Goal: Task Accomplishment & Management: Use online tool/utility

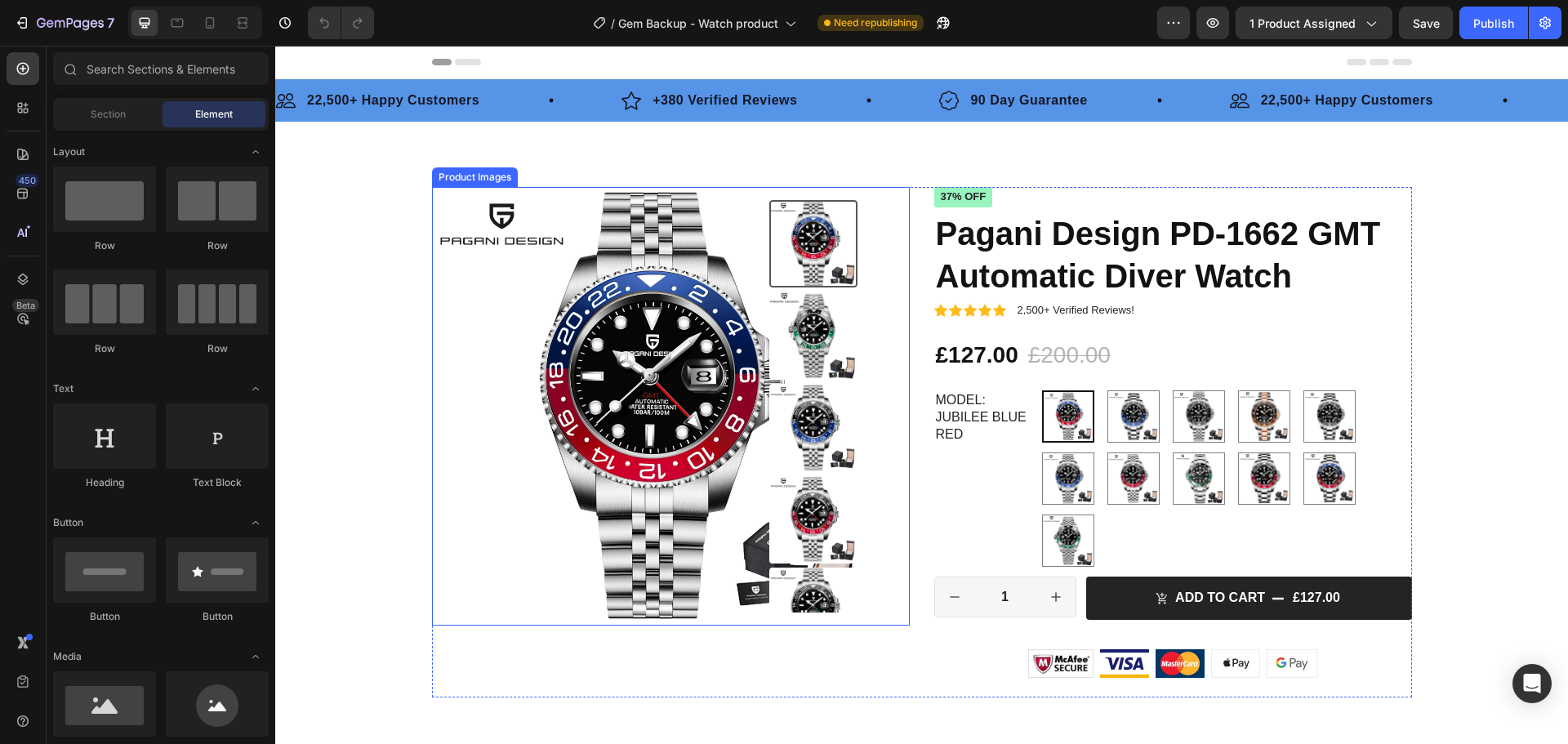
click at [722, 355] on img at bounding box center [651, 406] width 438 height 439
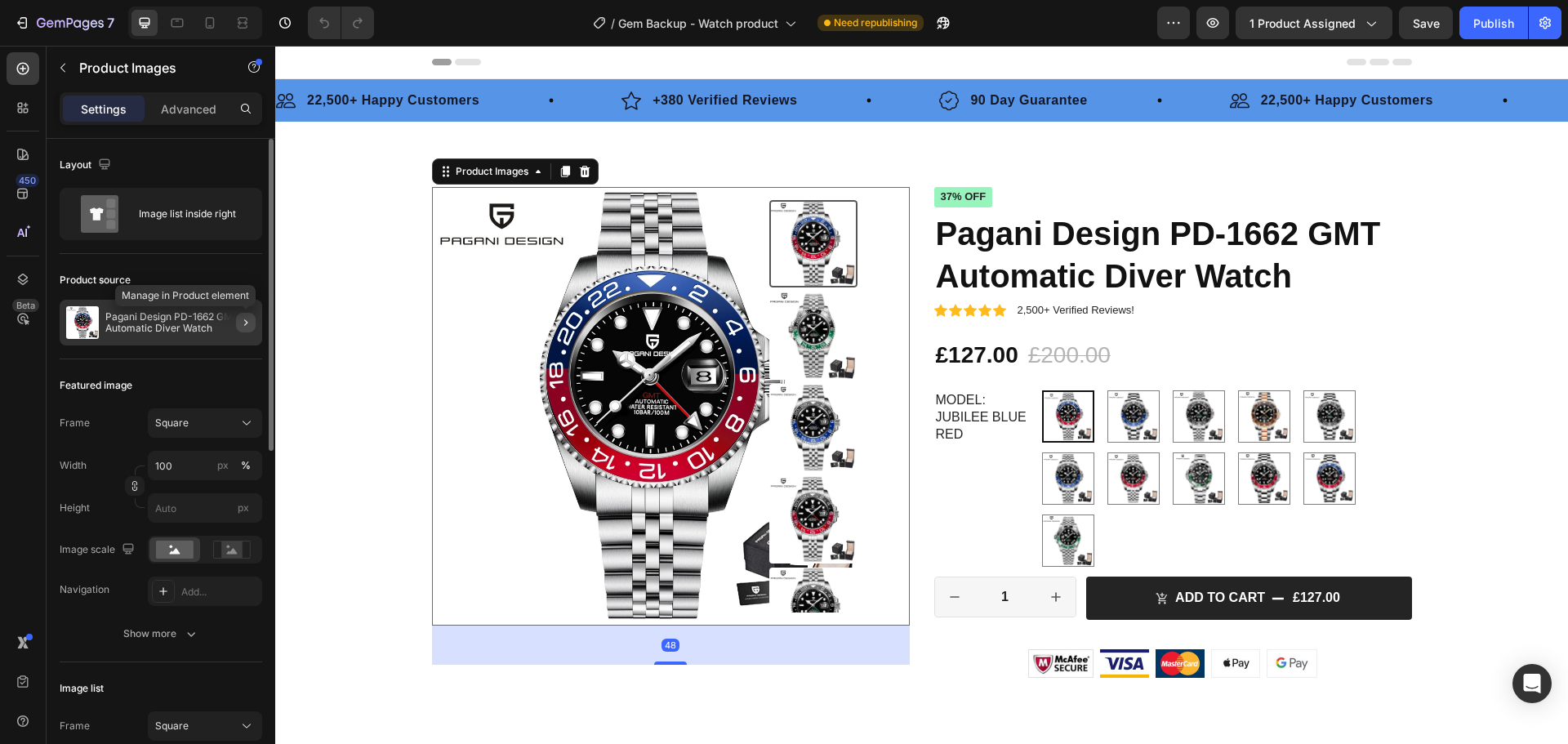
click at [243, 330] on button "button" at bounding box center [246, 323] width 19 height 19
radio input "false"
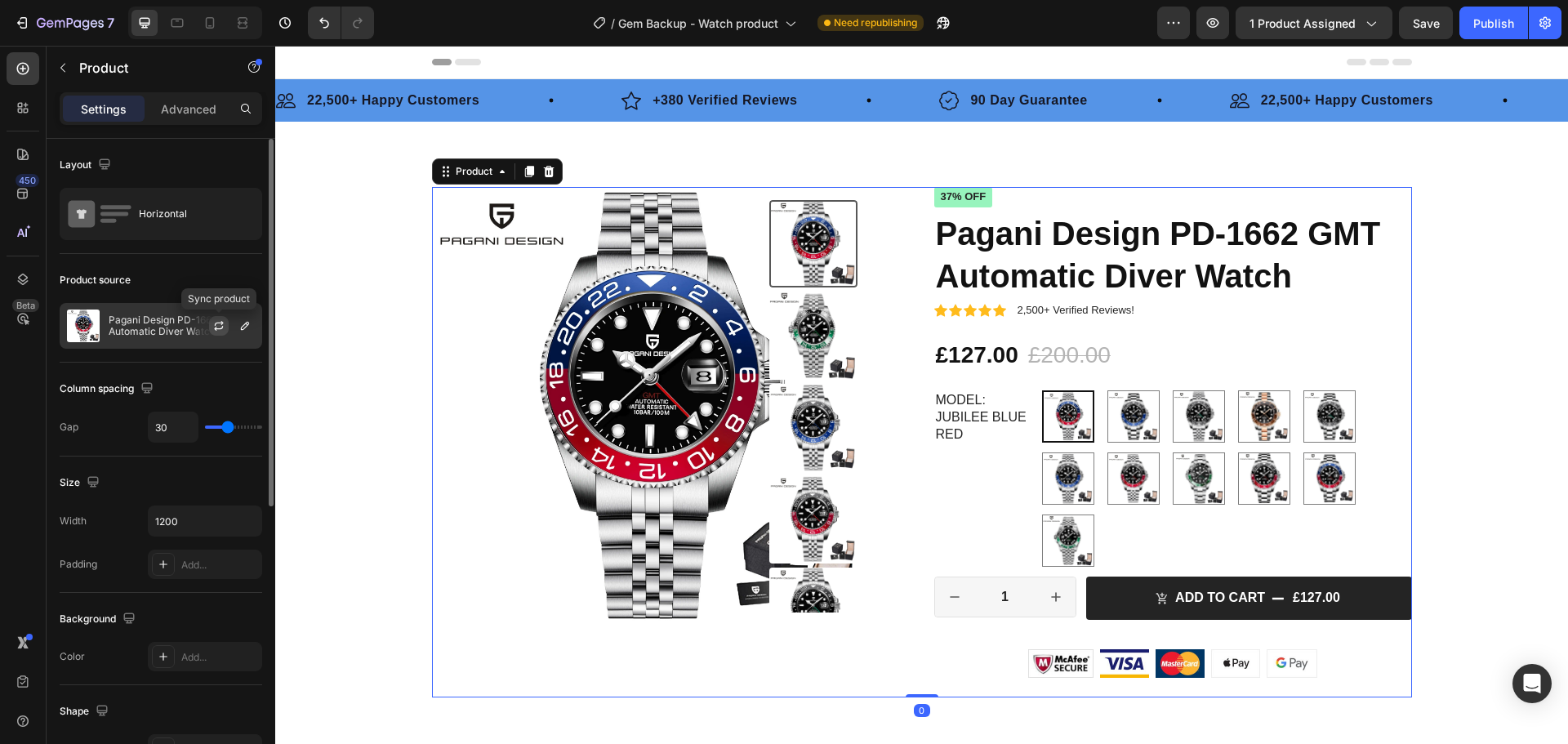
click at [218, 334] on button "button" at bounding box center [218, 326] width 19 height 19
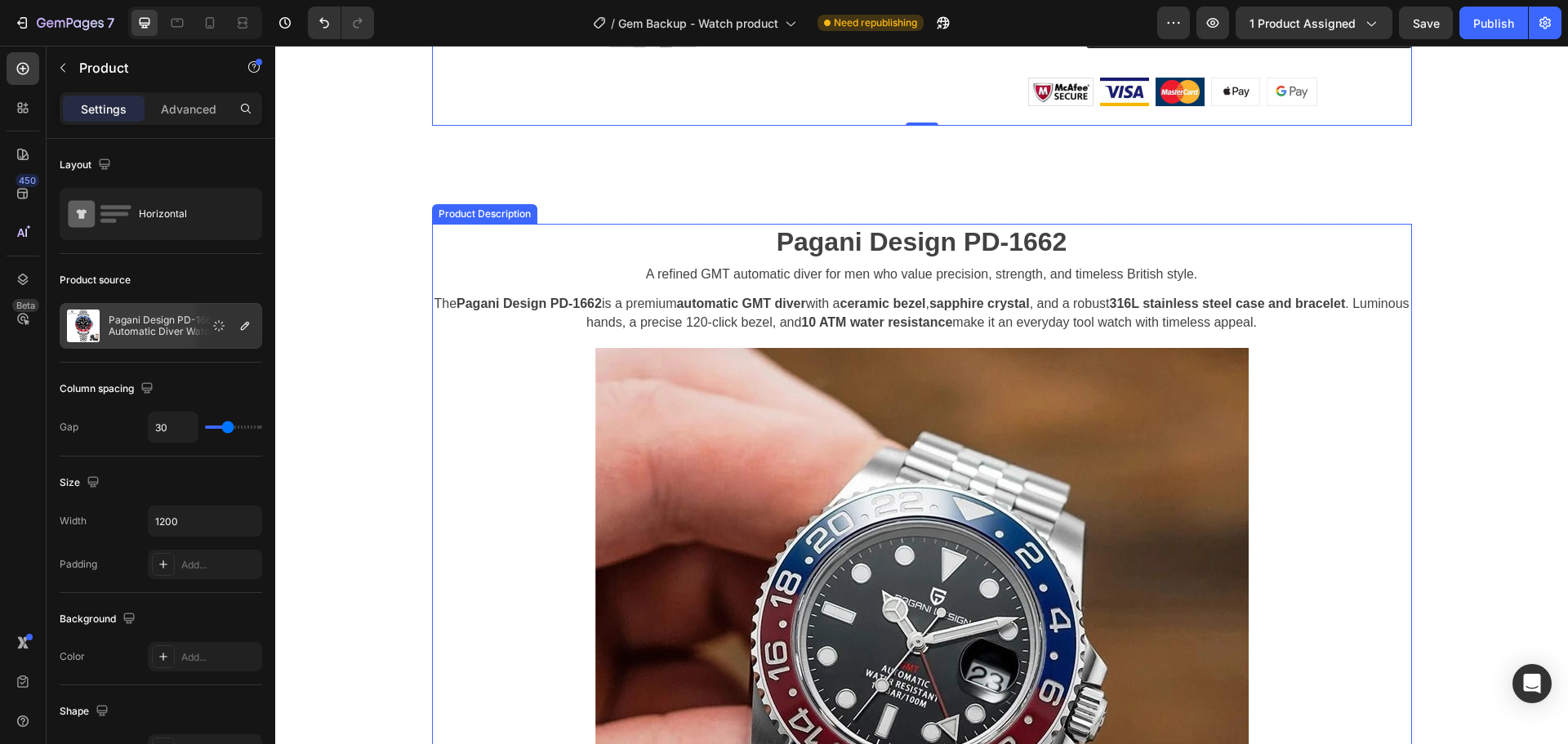
scroll to position [653, 0]
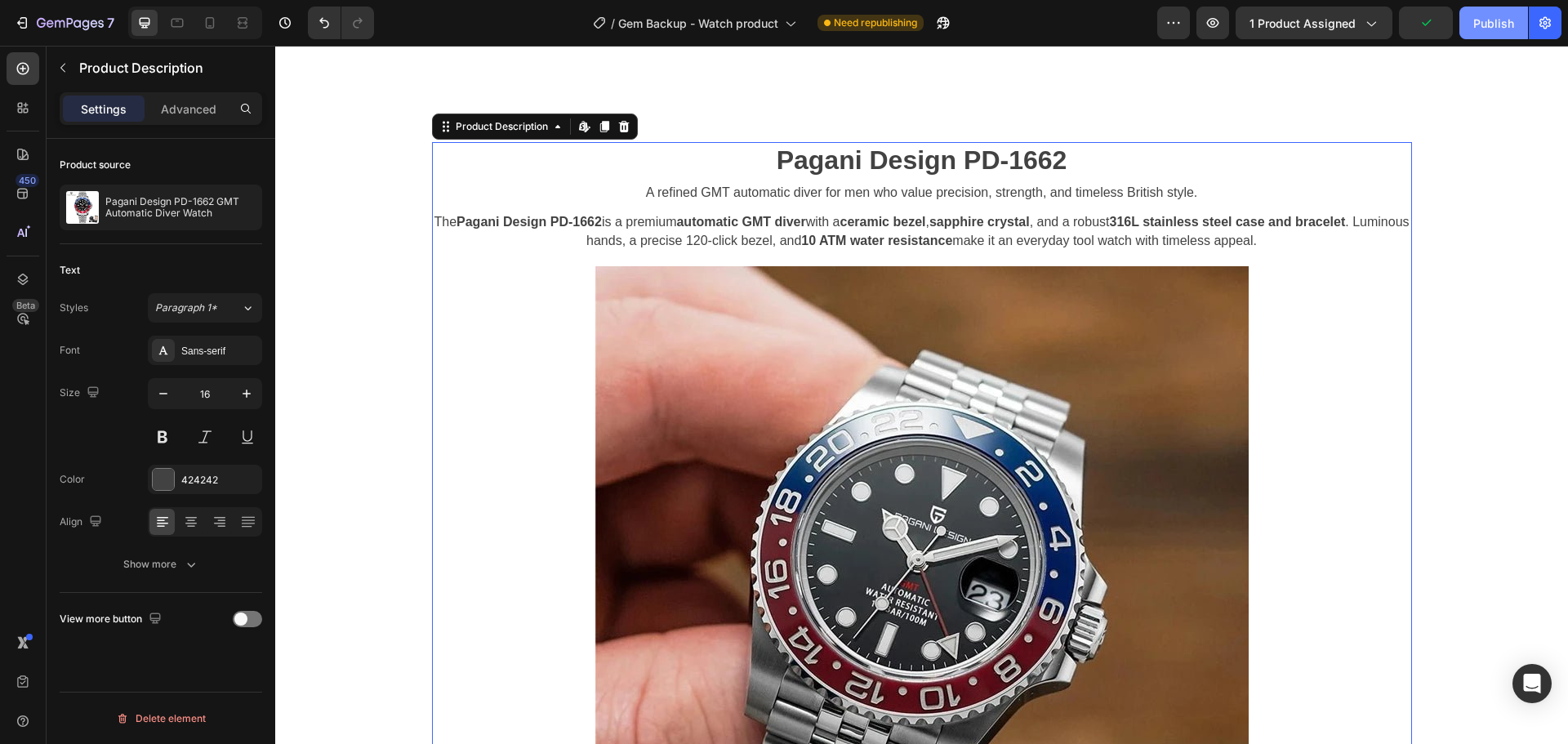
click at [1471, 25] on button "Publish" at bounding box center [1494, 23] width 69 height 33
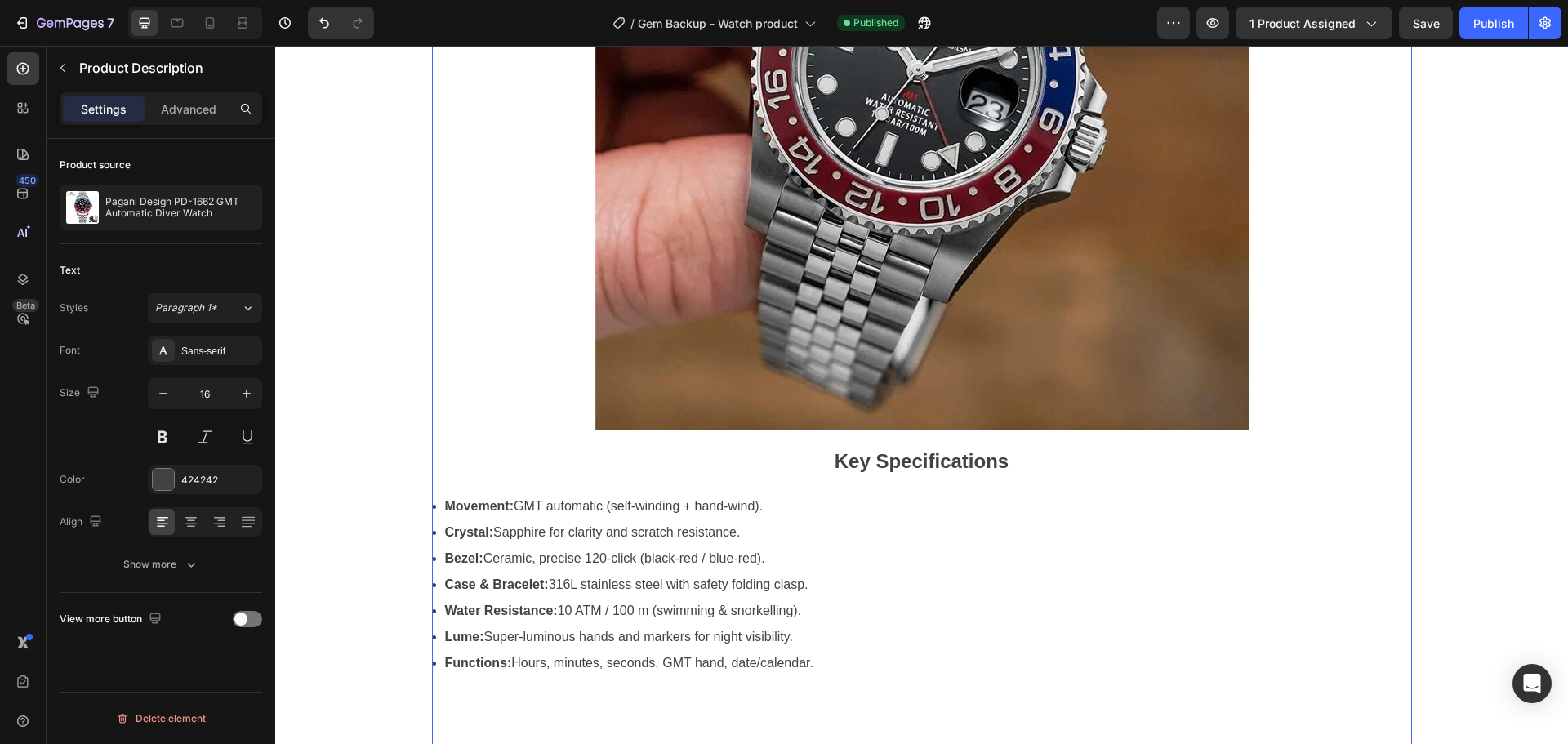
scroll to position [1471, 0]
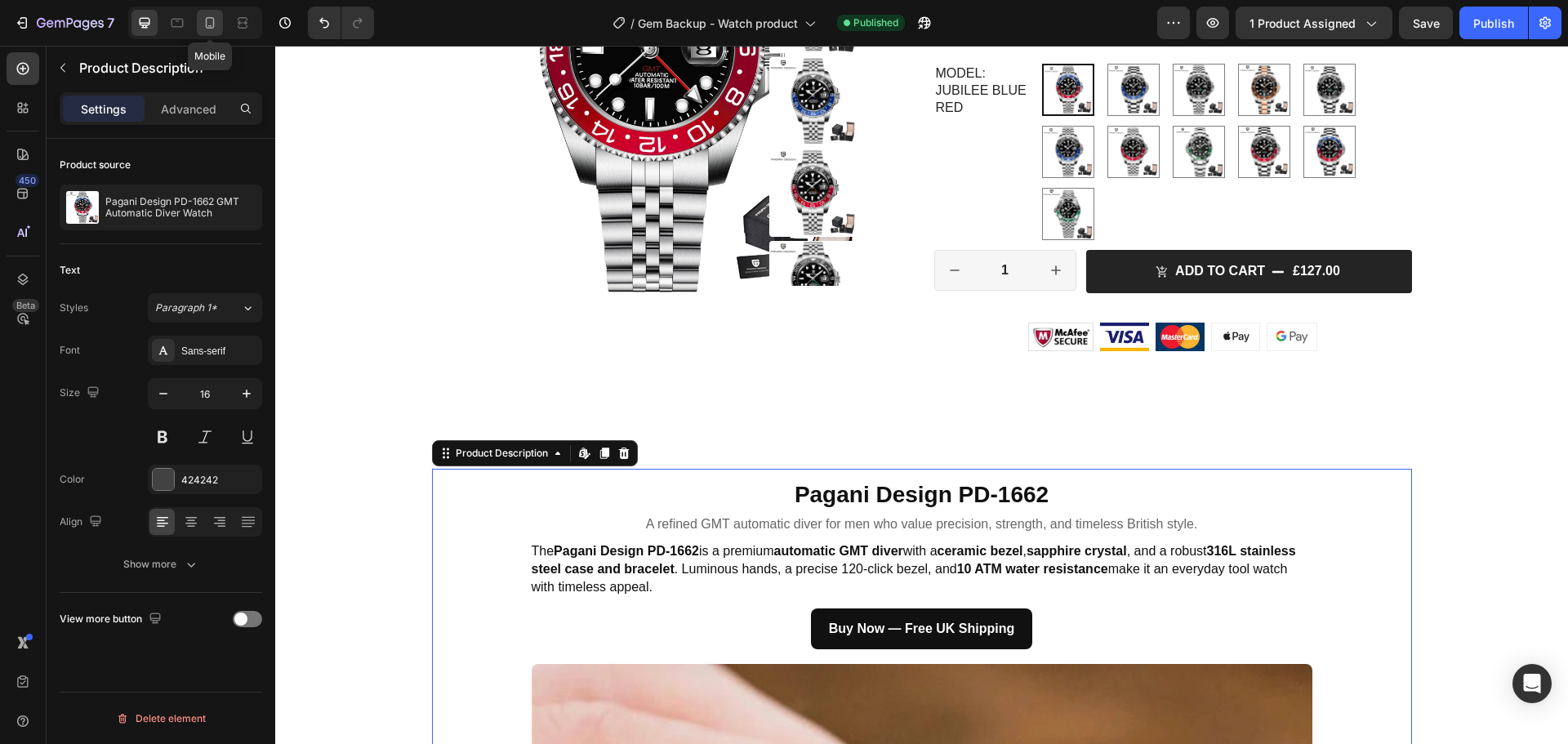
click at [216, 25] on icon at bounding box center [210, 22] width 16 height 16
type input "14"
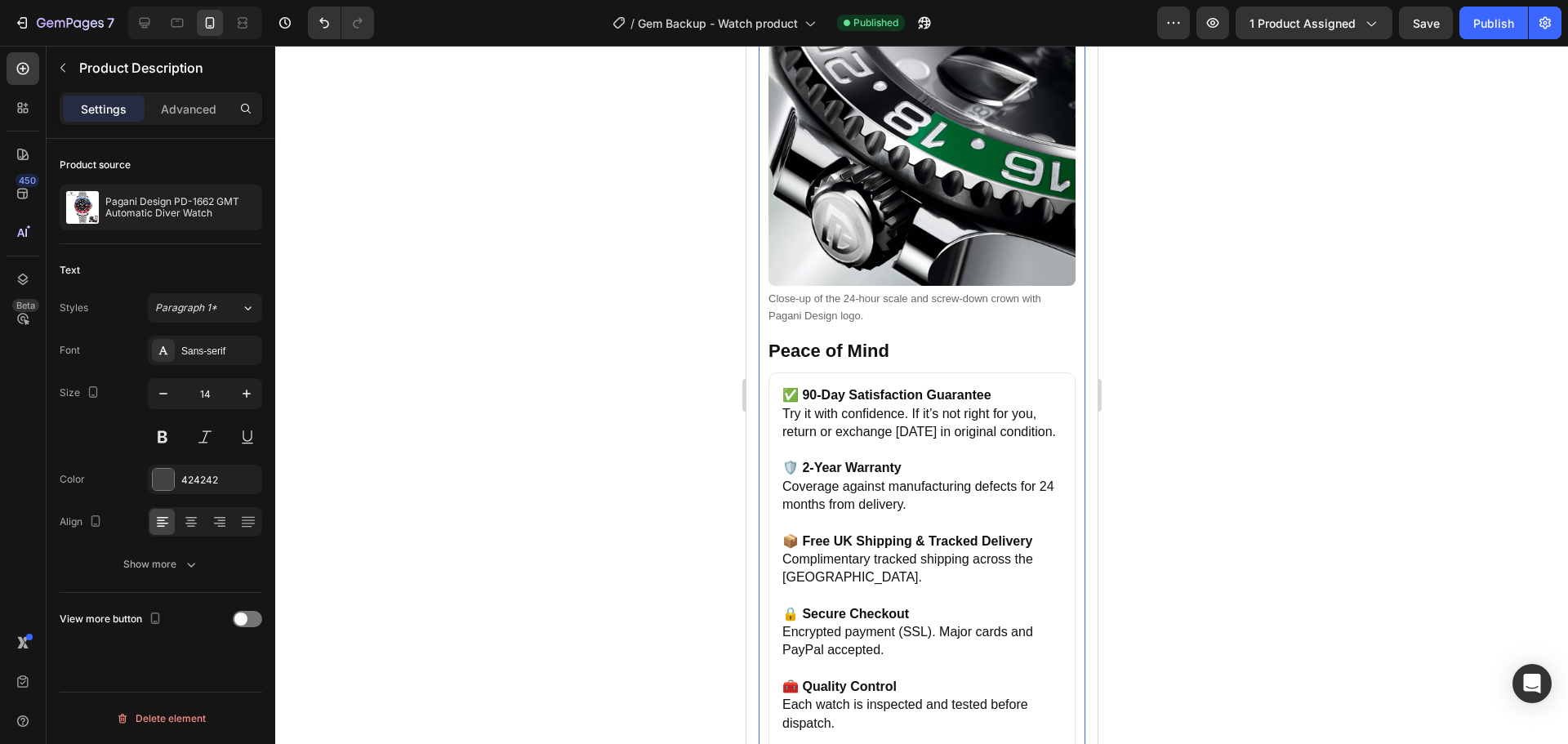
scroll to position [4647, 0]
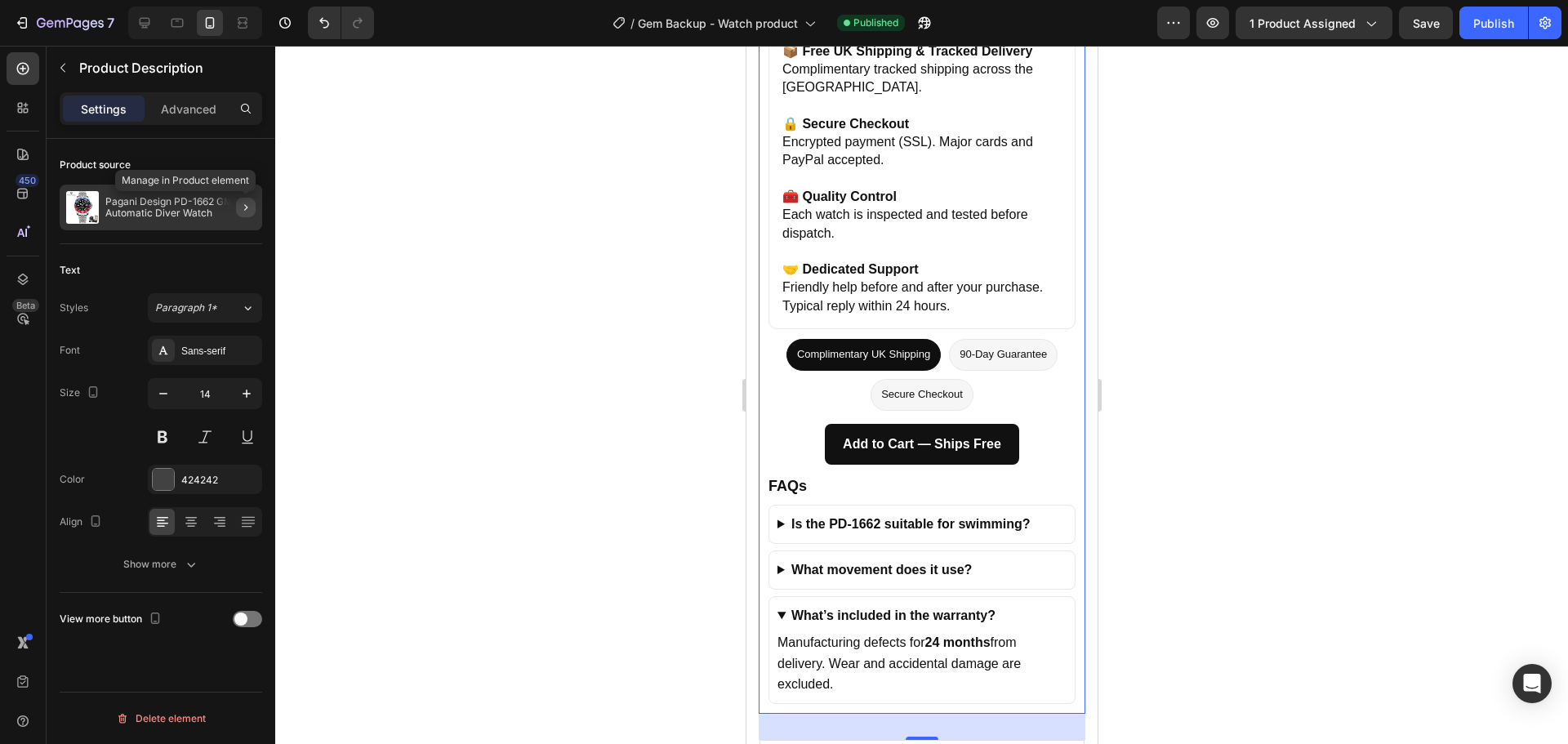
click at [253, 211] on button "button" at bounding box center [246, 207] width 19 height 19
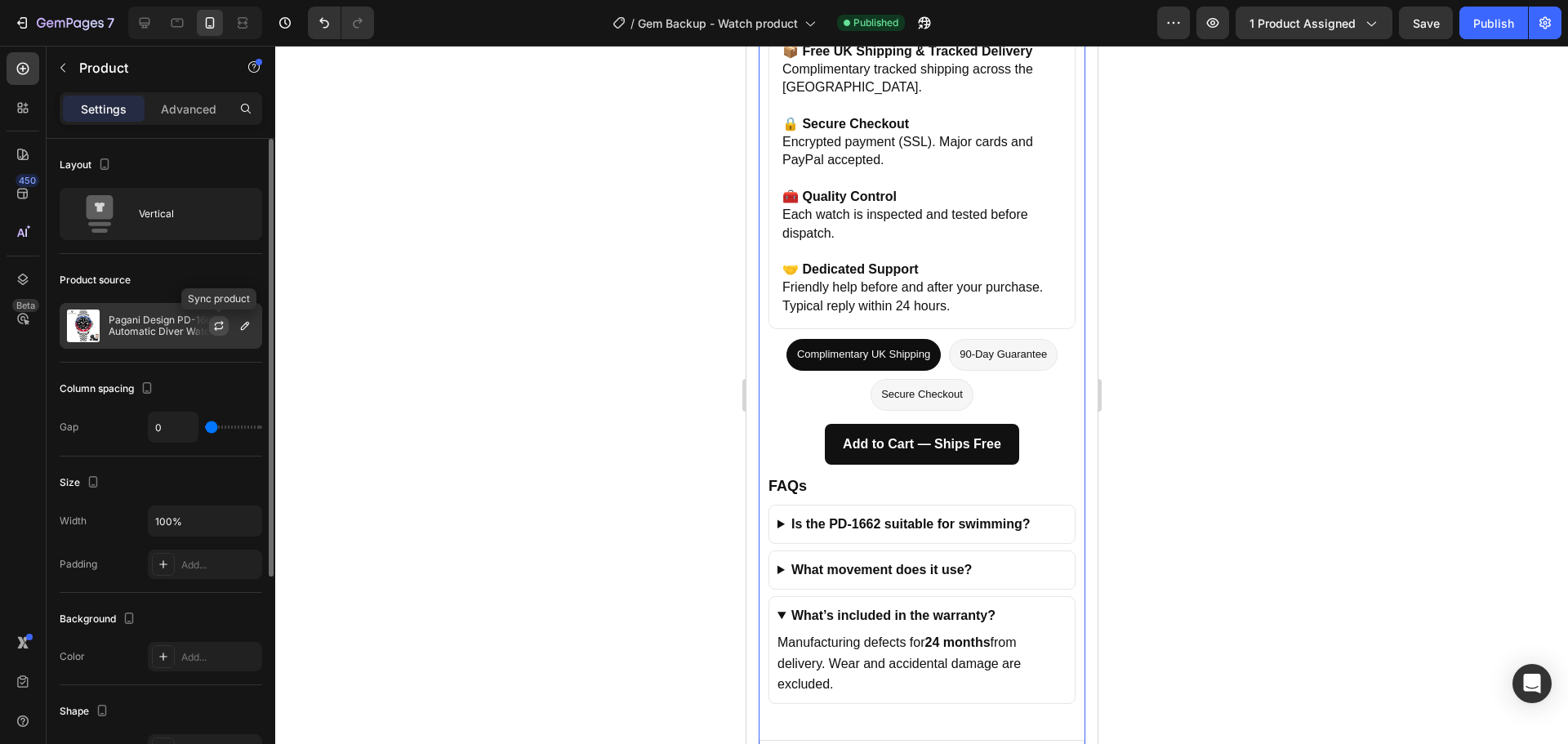
click at [219, 326] on icon "button" at bounding box center [219, 327] width 13 height 13
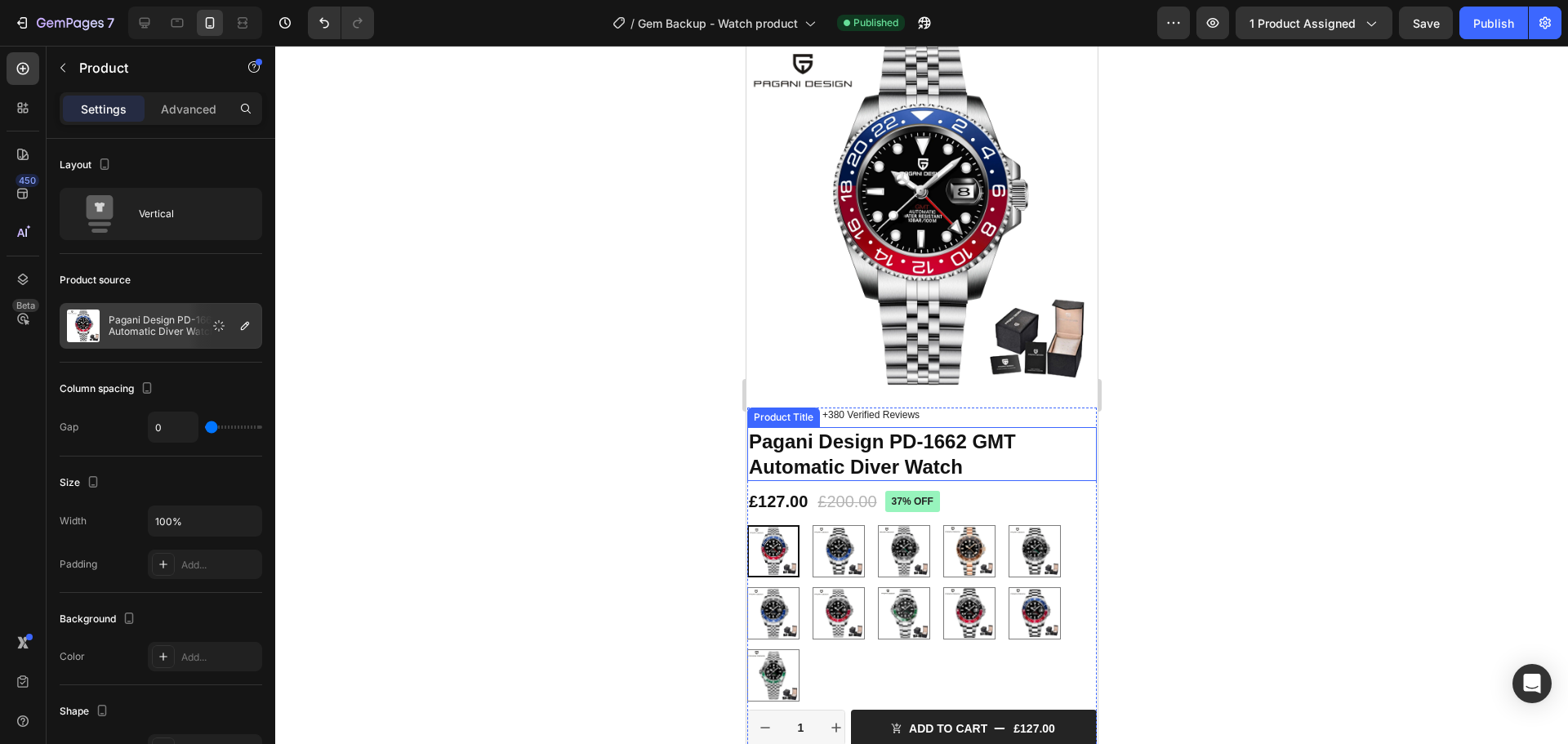
scroll to position [0, 0]
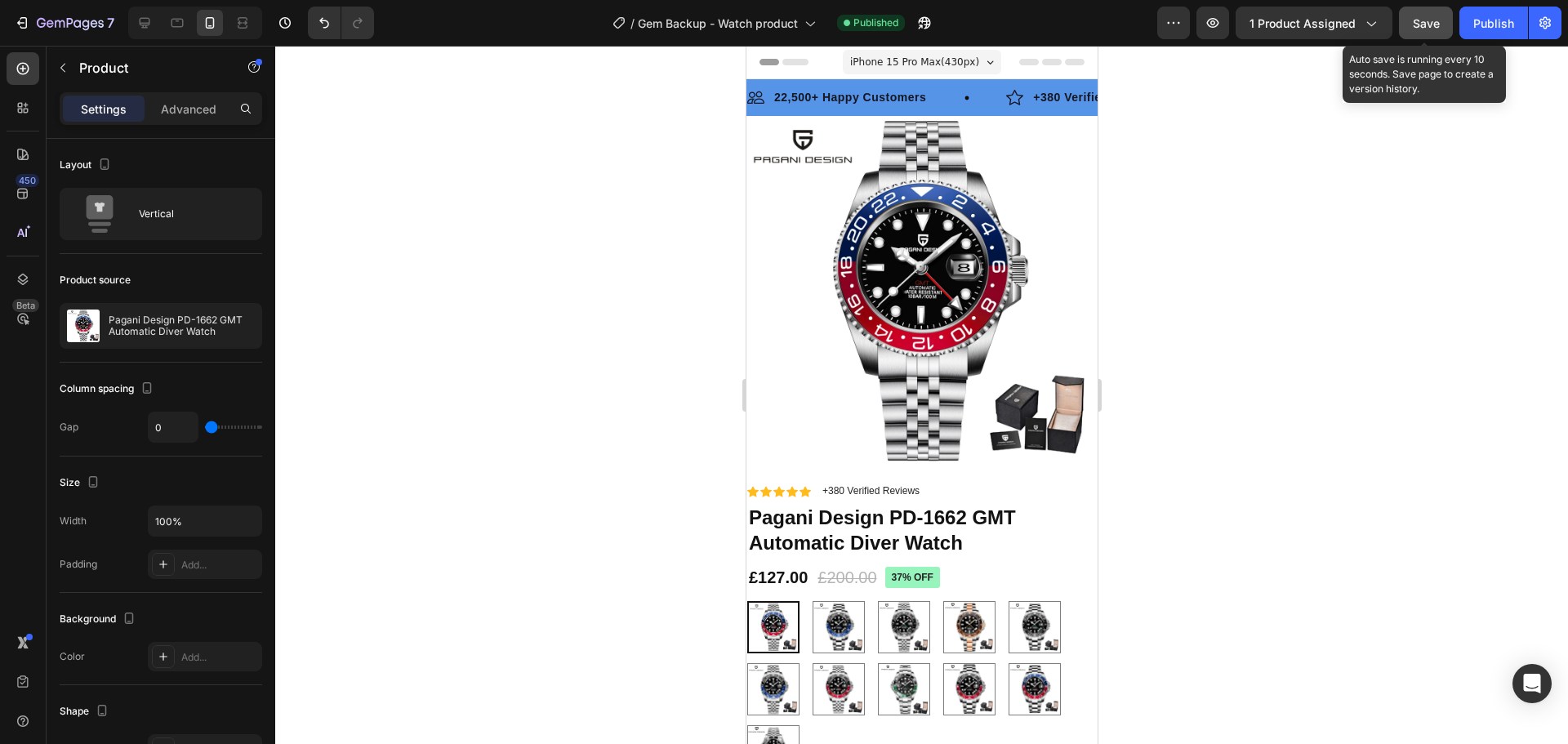
click at [1429, 21] on span "Save" at bounding box center [1426, 23] width 27 height 14
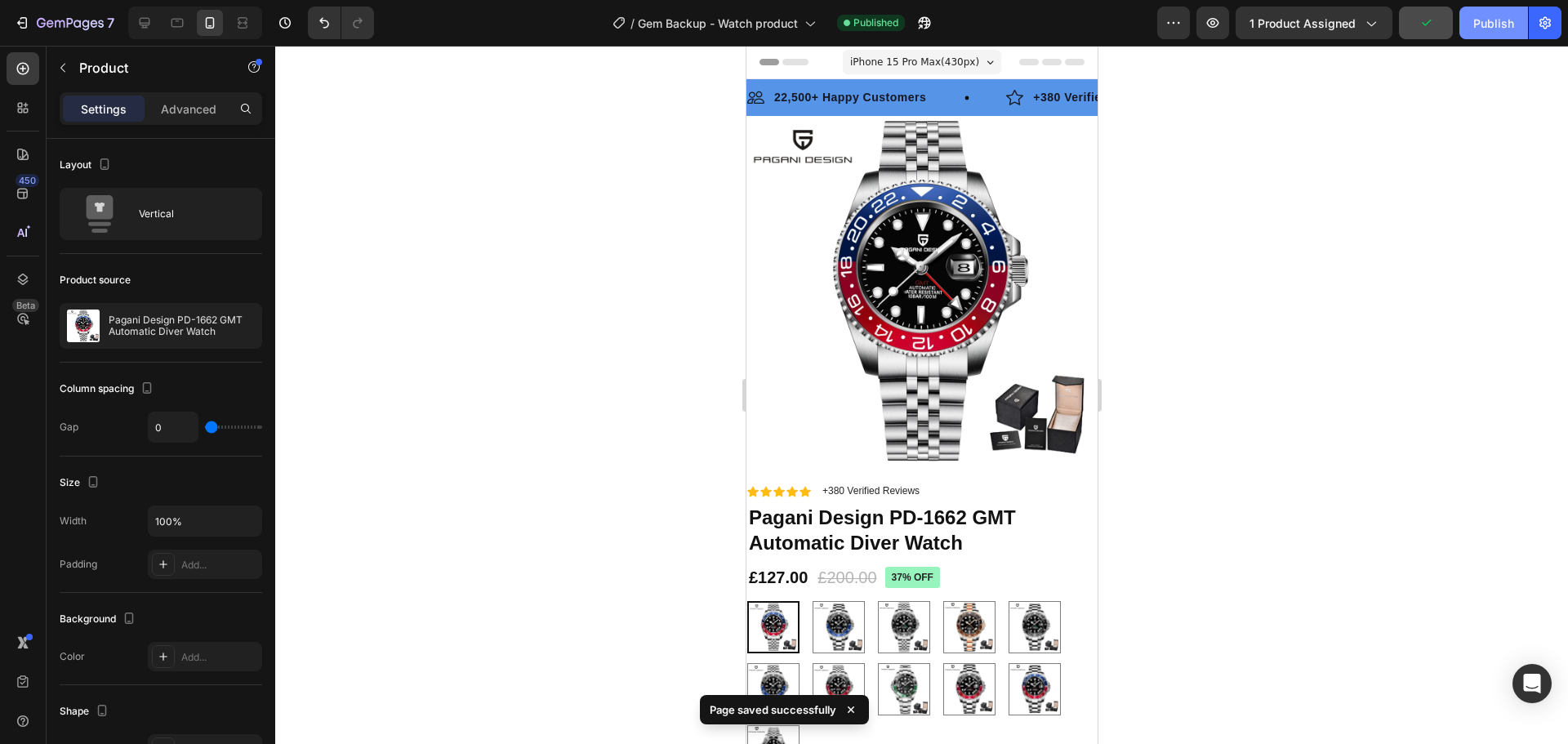
click at [1479, 25] on div "Publish" at bounding box center [1493, 23] width 41 height 17
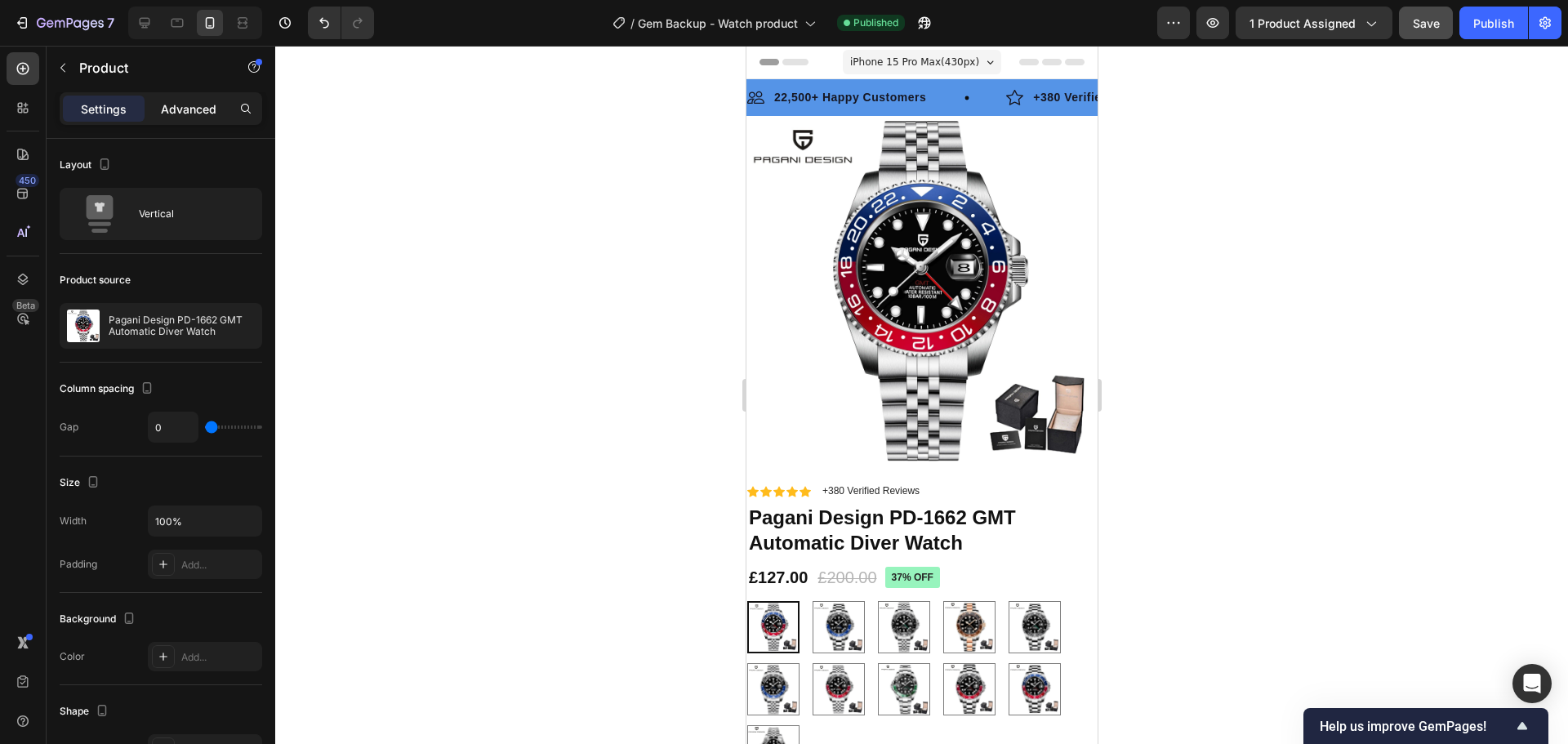
click at [208, 101] on p "Advanced" at bounding box center [189, 109] width 56 height 17
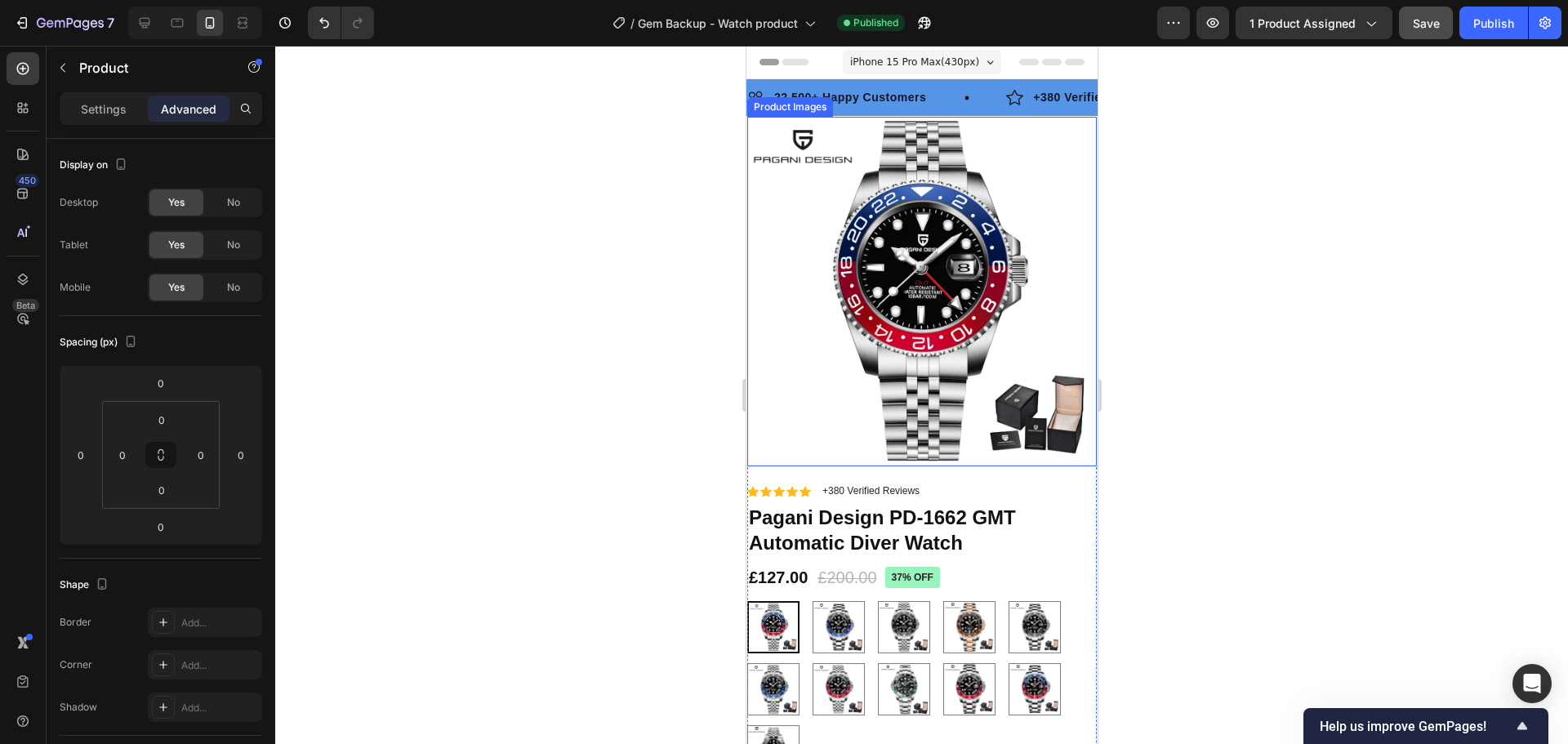
click at [949, 250] on img at bounding box center [921, 291] width 349 height 349
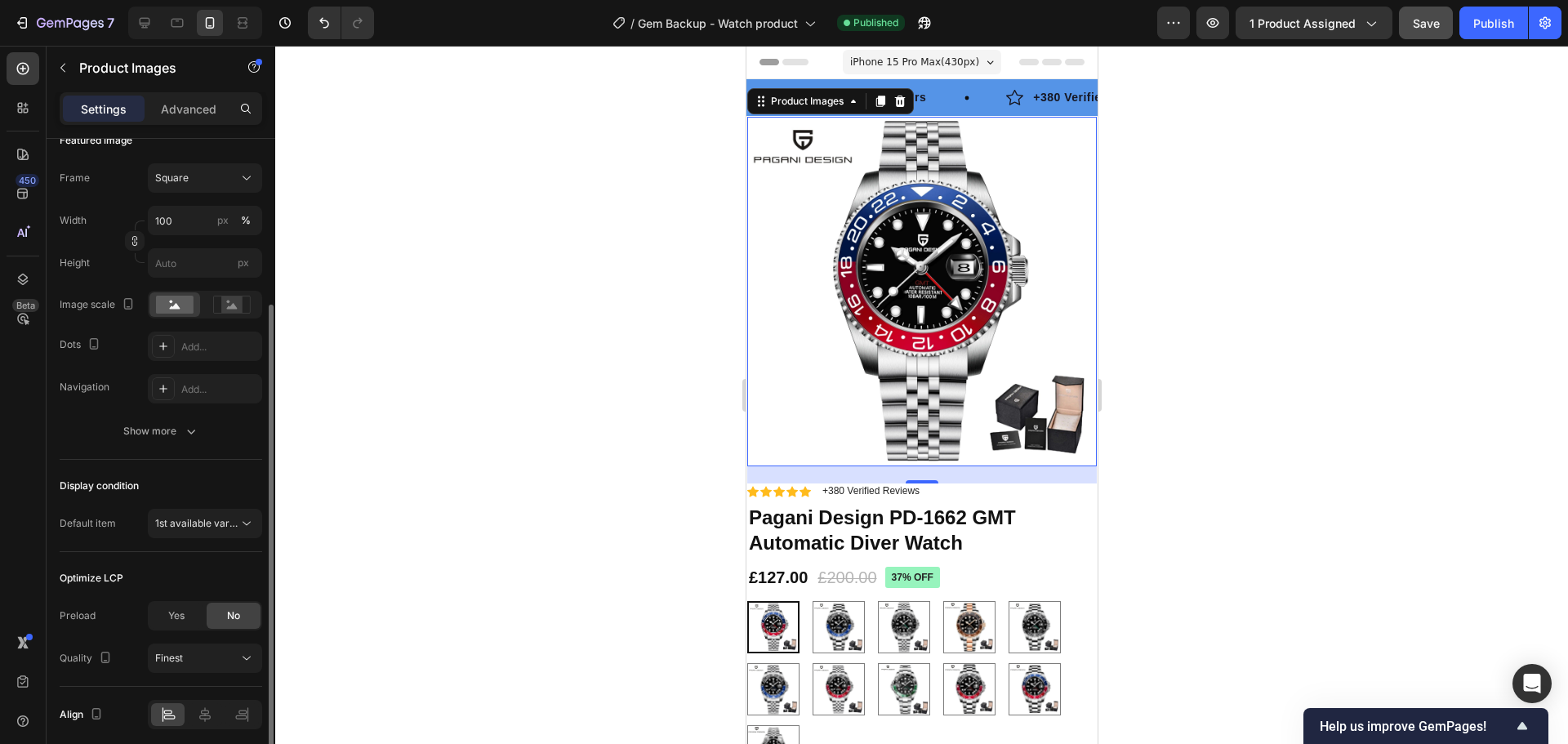
scroll to position [308, 0]
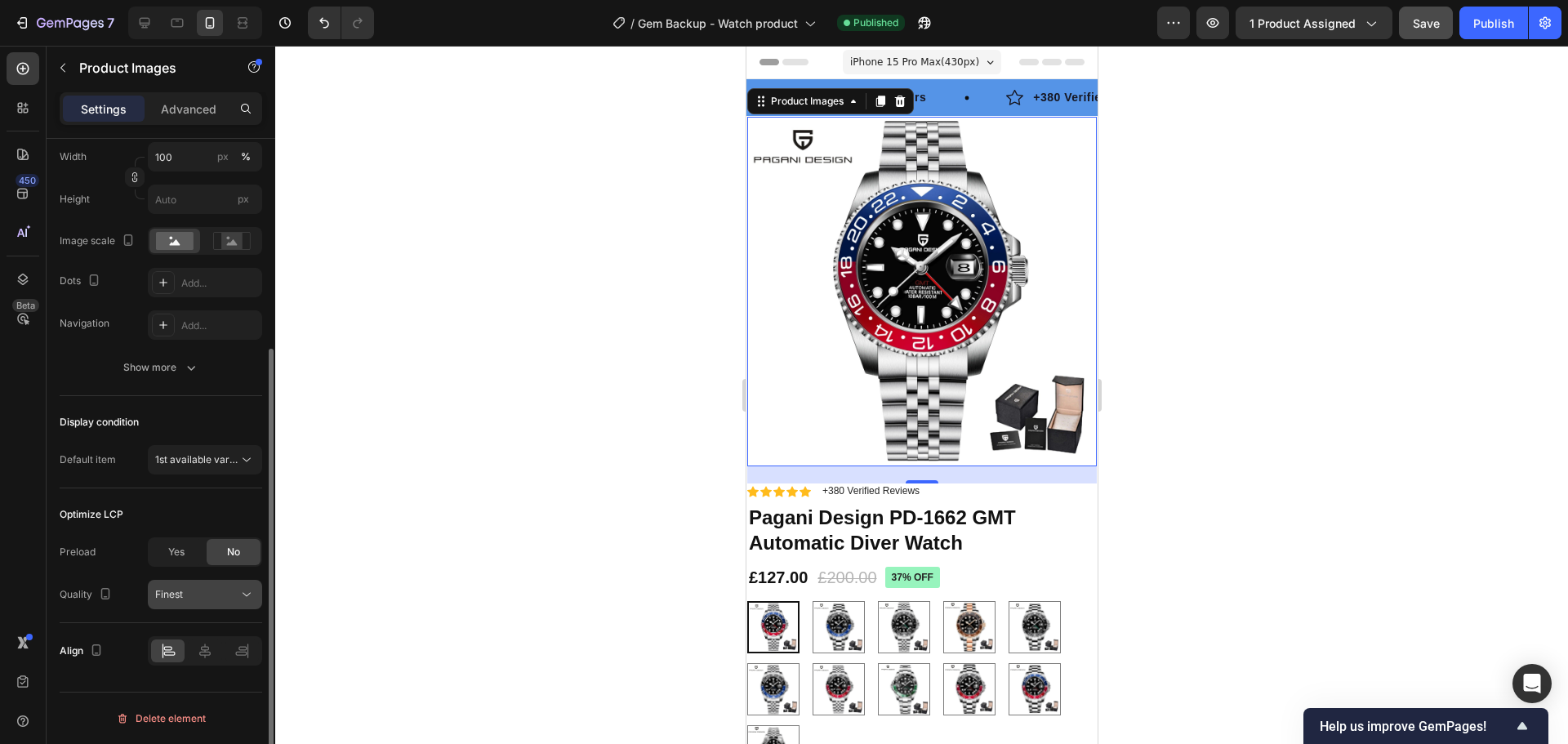
click at [230, 594] on div "Finest" at bounding box center [196, 594] width 83 height 14
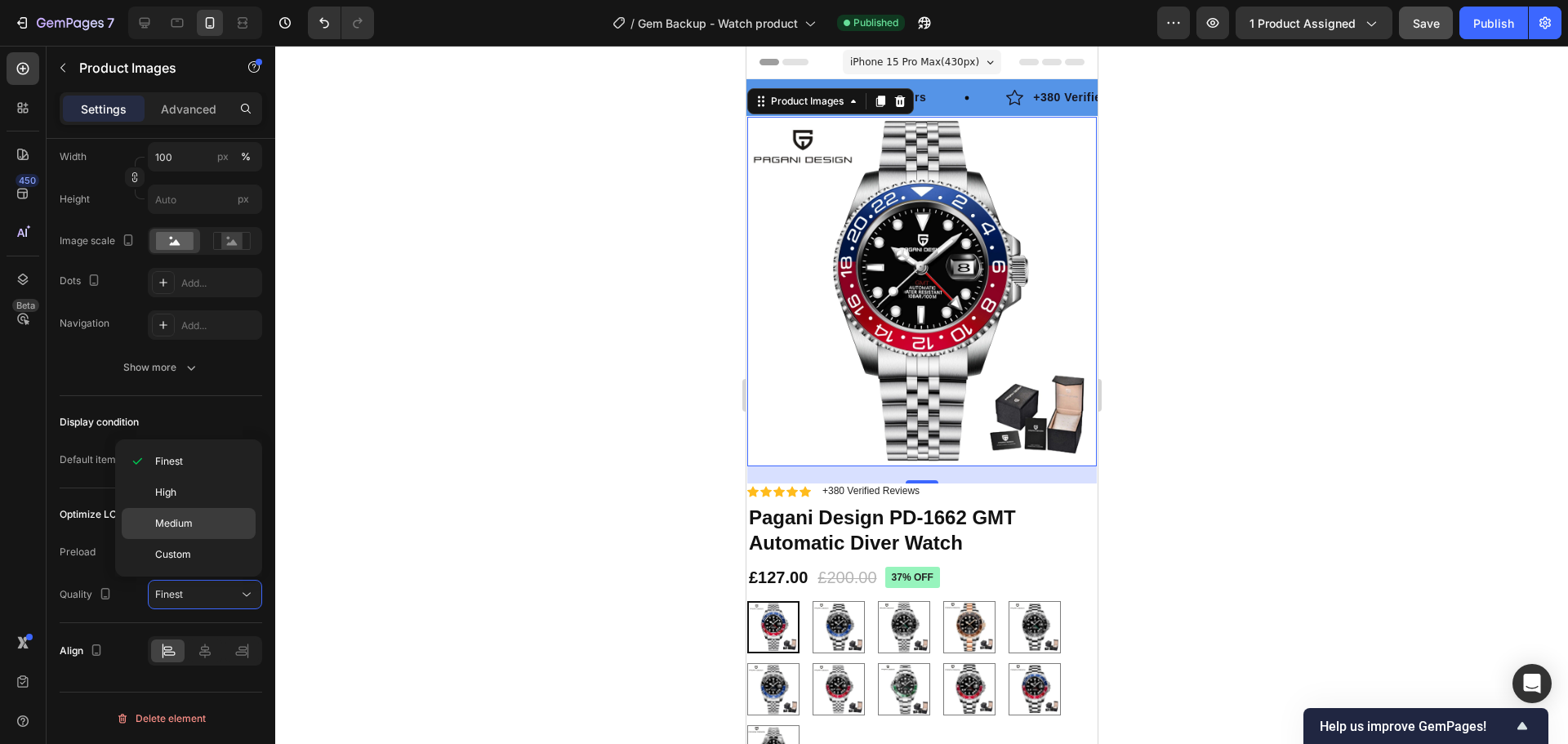
click at [197, 514] on div "Medium" at bounding box center [189, 524] width 134 height 31
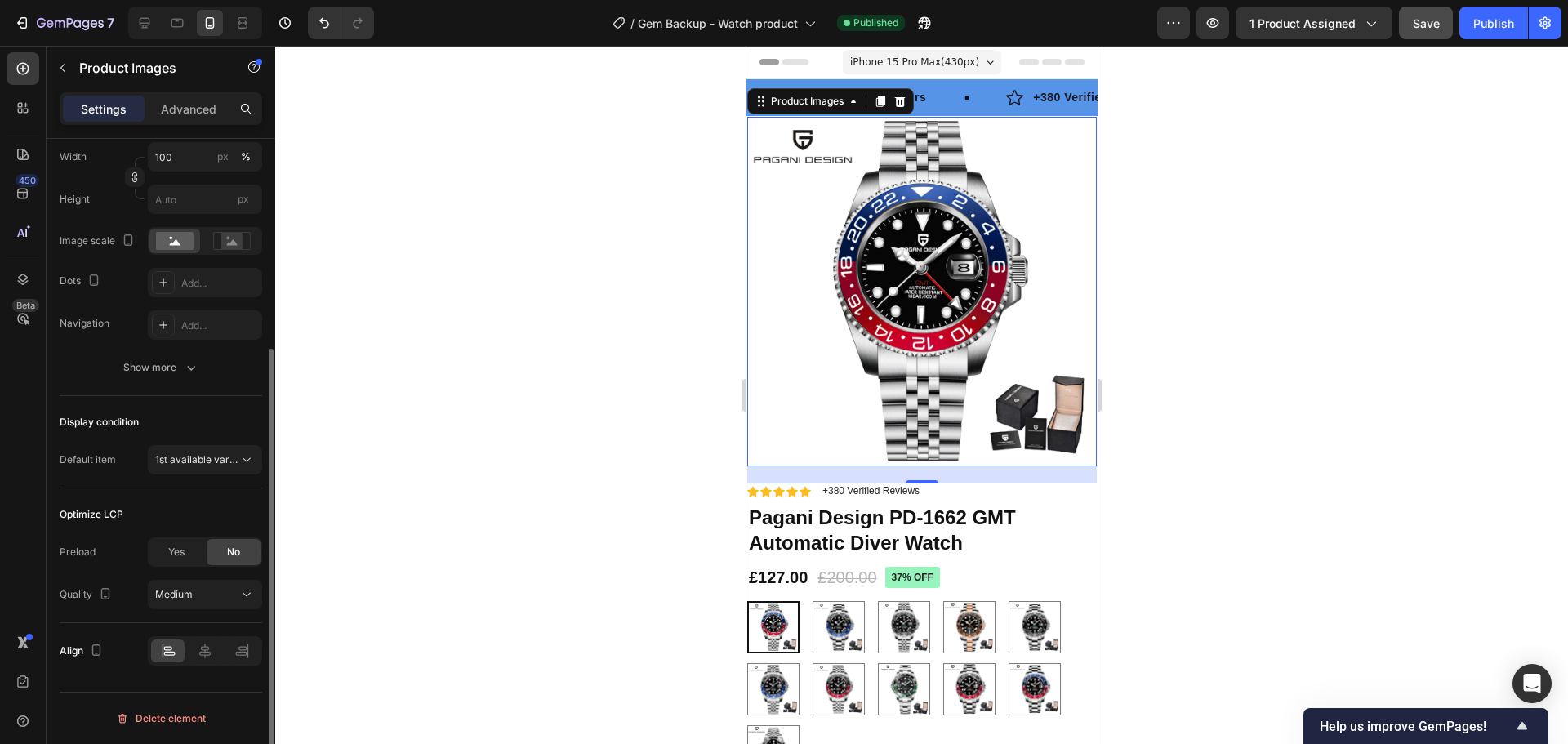
click at [190, 555] on div "Yes" at bounding box center [176, 552] width 54 height 26
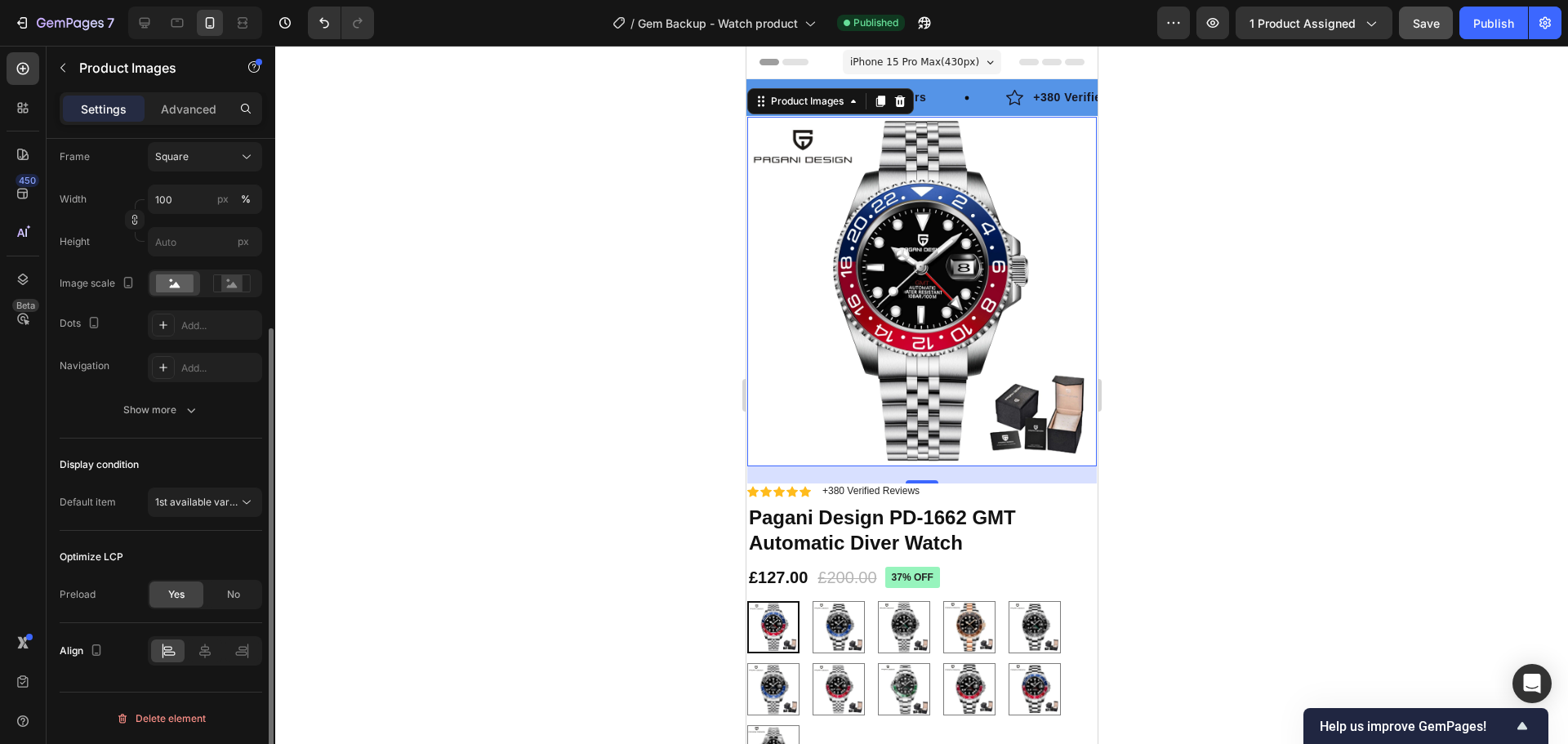
scroll to position [266, 0]
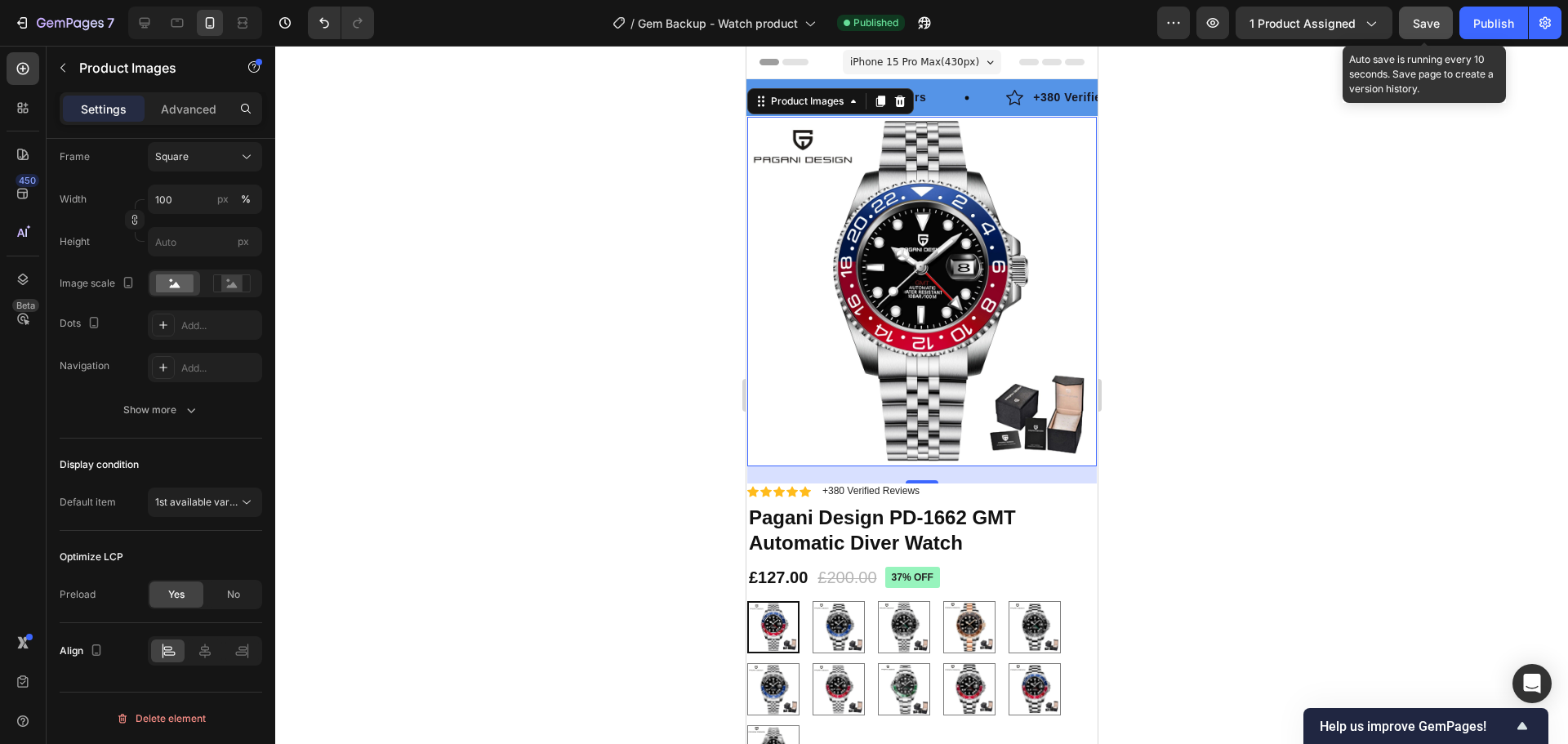
click at [1418, 24] on span "Save" at bounding box center [1426, 23] width 27 height 14
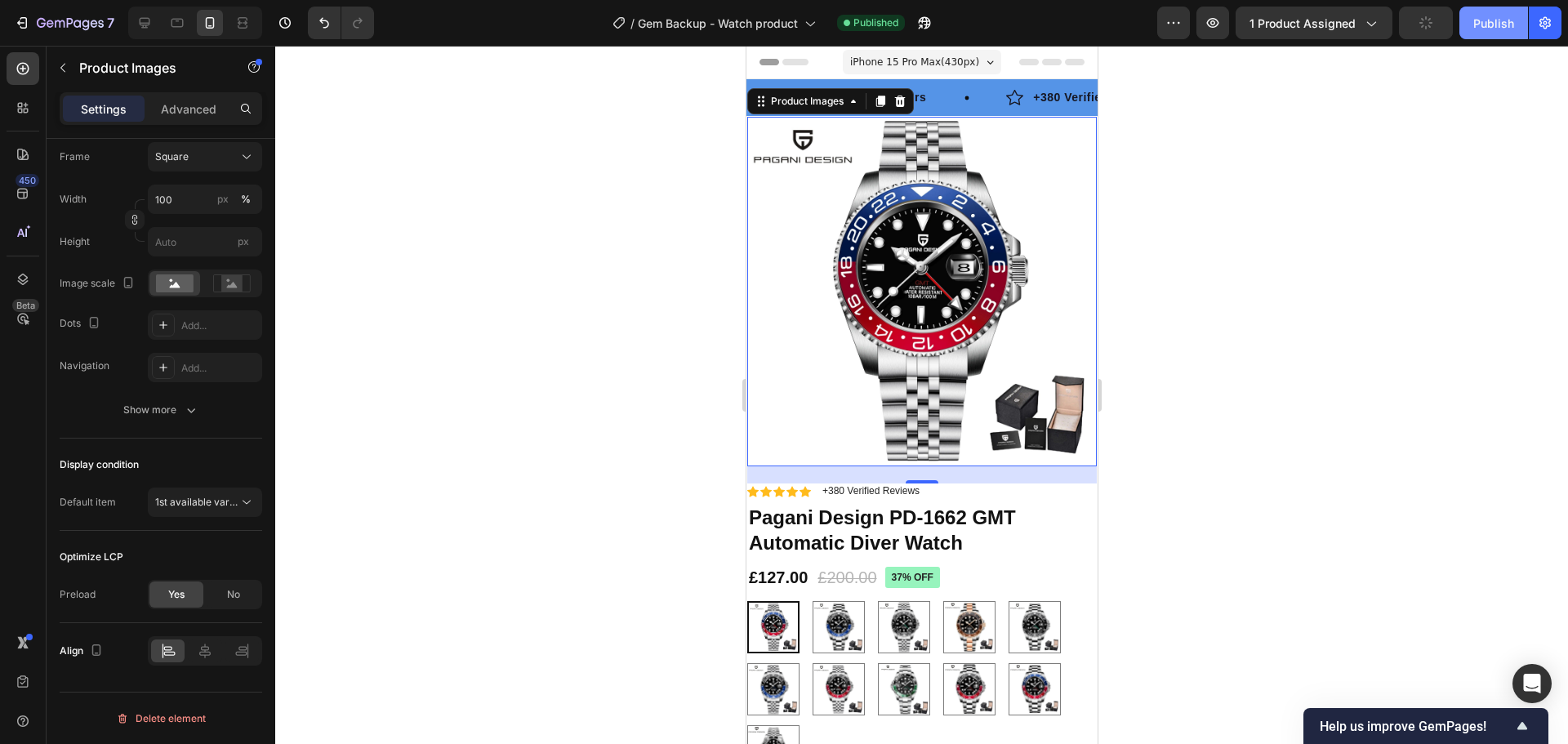
drag, startPoint x: 1493, startPoint y: 31, endPoint x: 1495, endPoint y: 14, distance: 17.1
click at [1495, 16] on button "Publish" at bounding box center [1494, 23] width 69 height 33
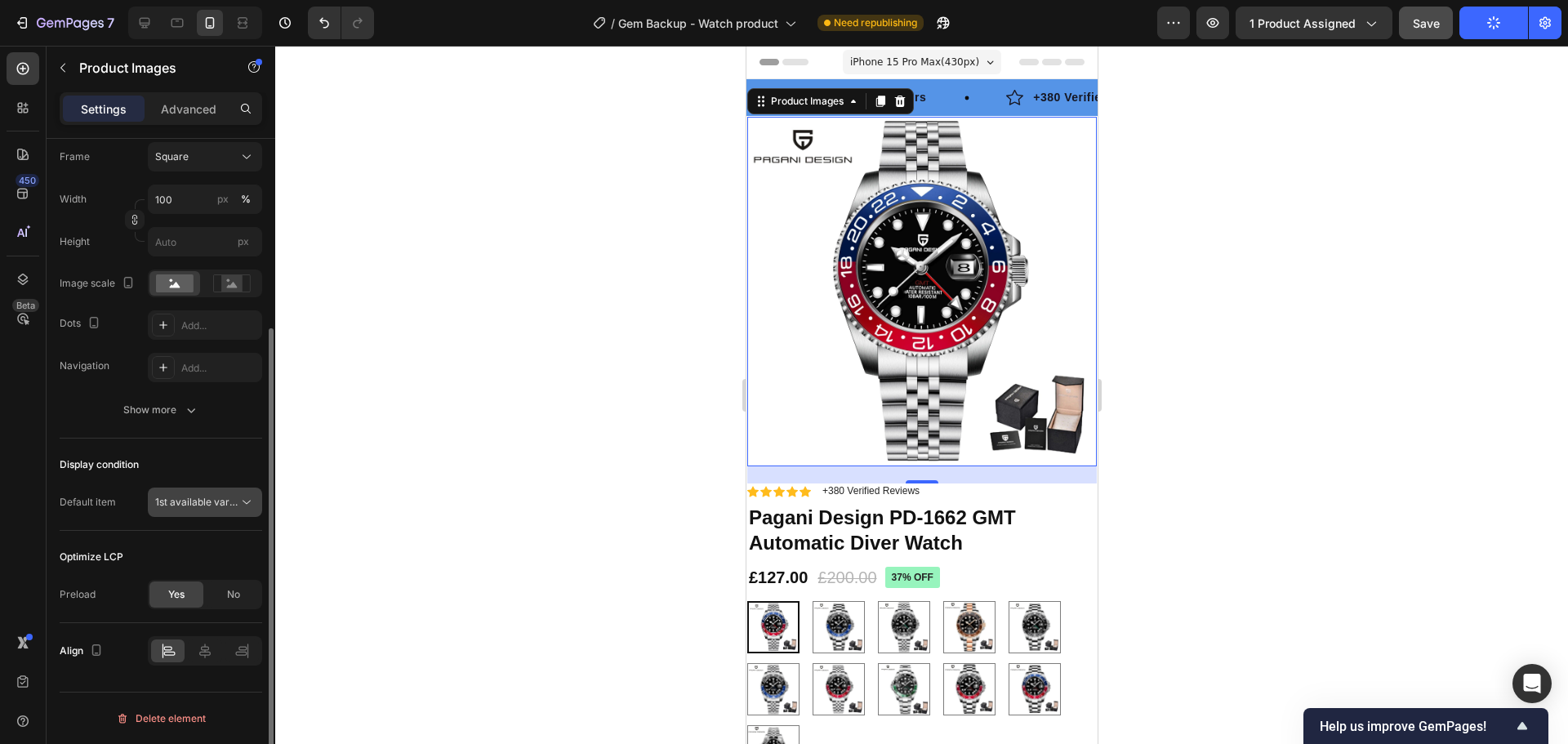
click at [231, 498] on span "1st available variant" at bounding box center [201, 502] width 92 height 12
click at [236, 465] on div "Display condition" at bounding box center [161, 464] width 203 height 26
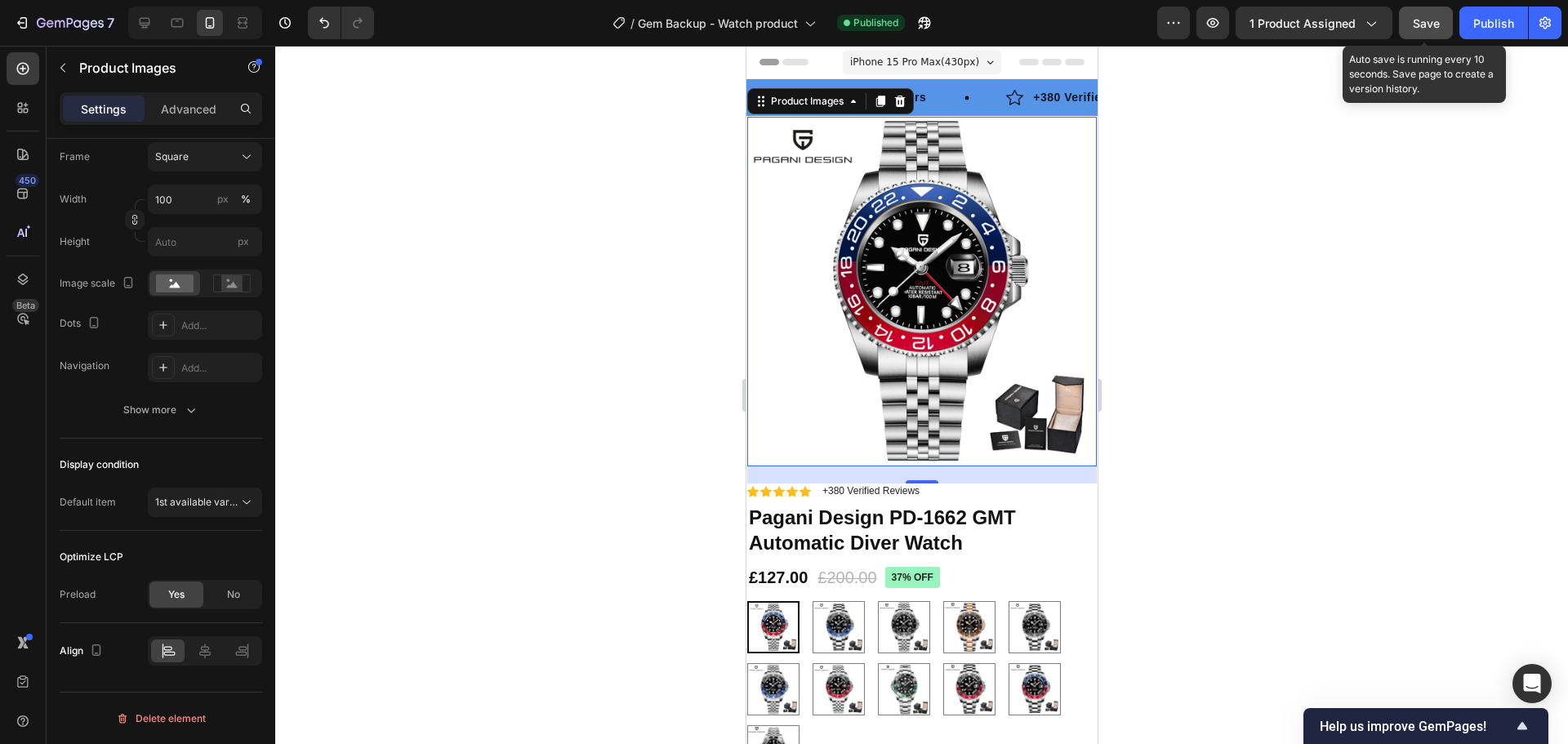
click at [1430, 24] on span "Save" at bounding box center [1426, 23] width 27 height 14
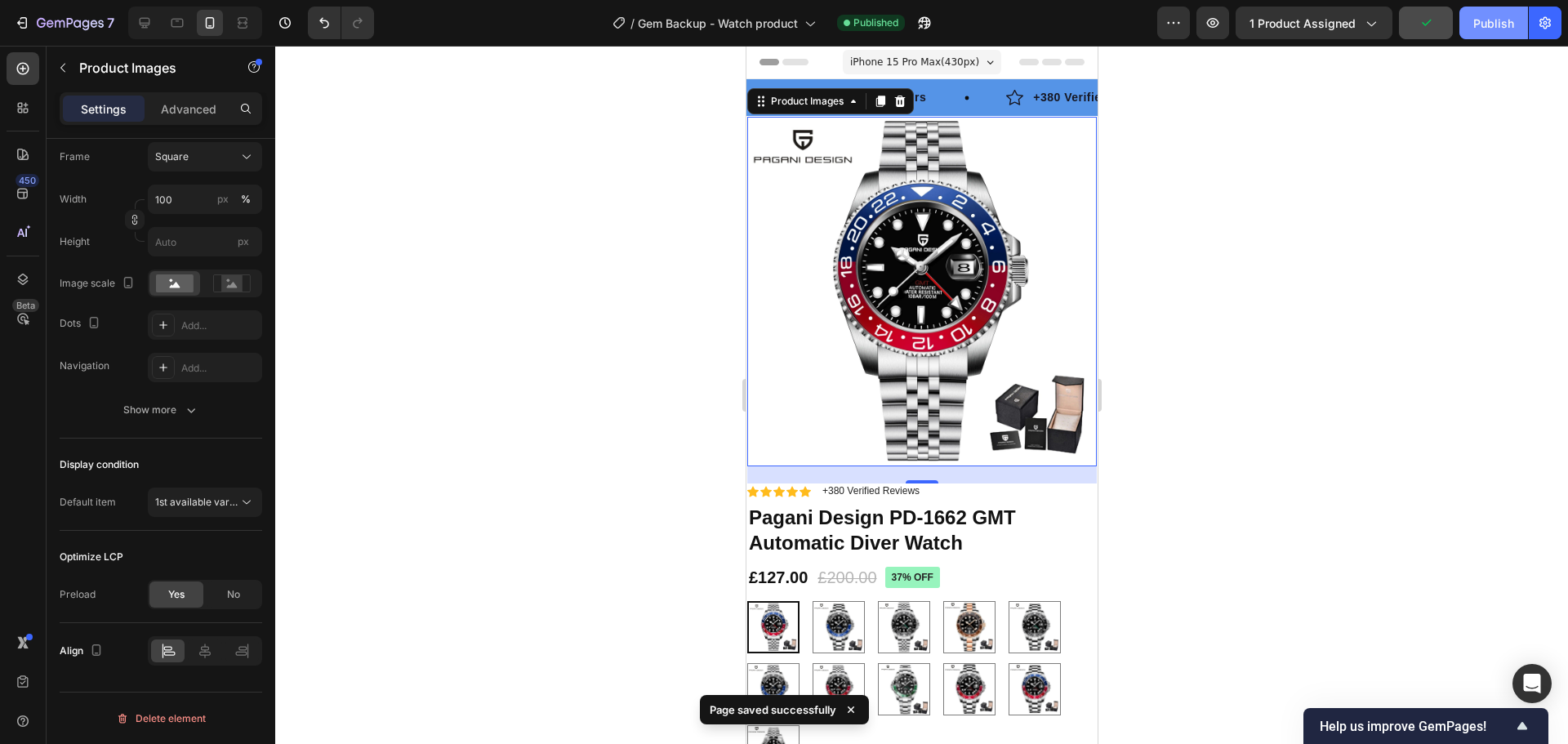
click at [1487, 19] on div "Publish" at bounding box center [1493, 23] width 41 height 17
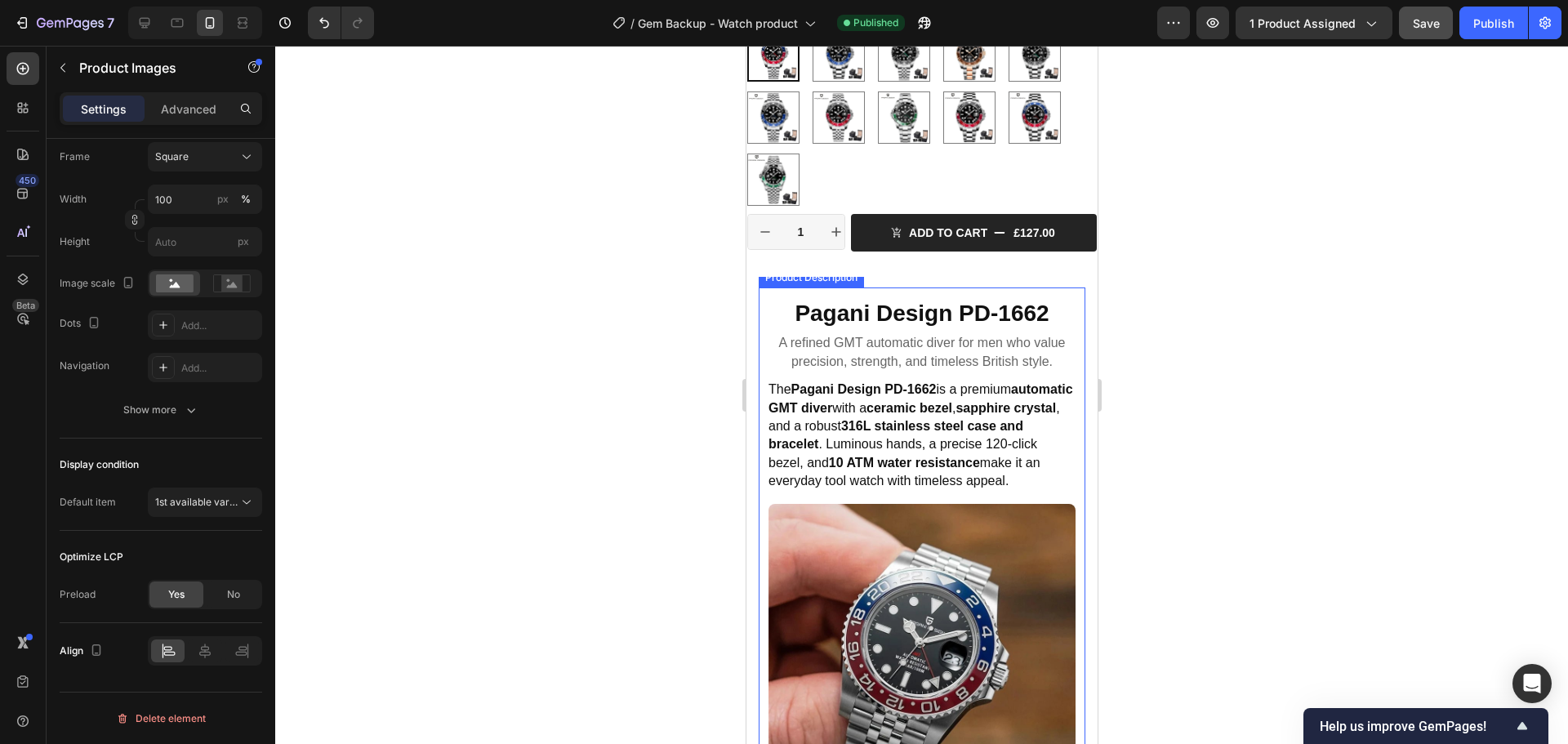
scroll to position [817, 0]
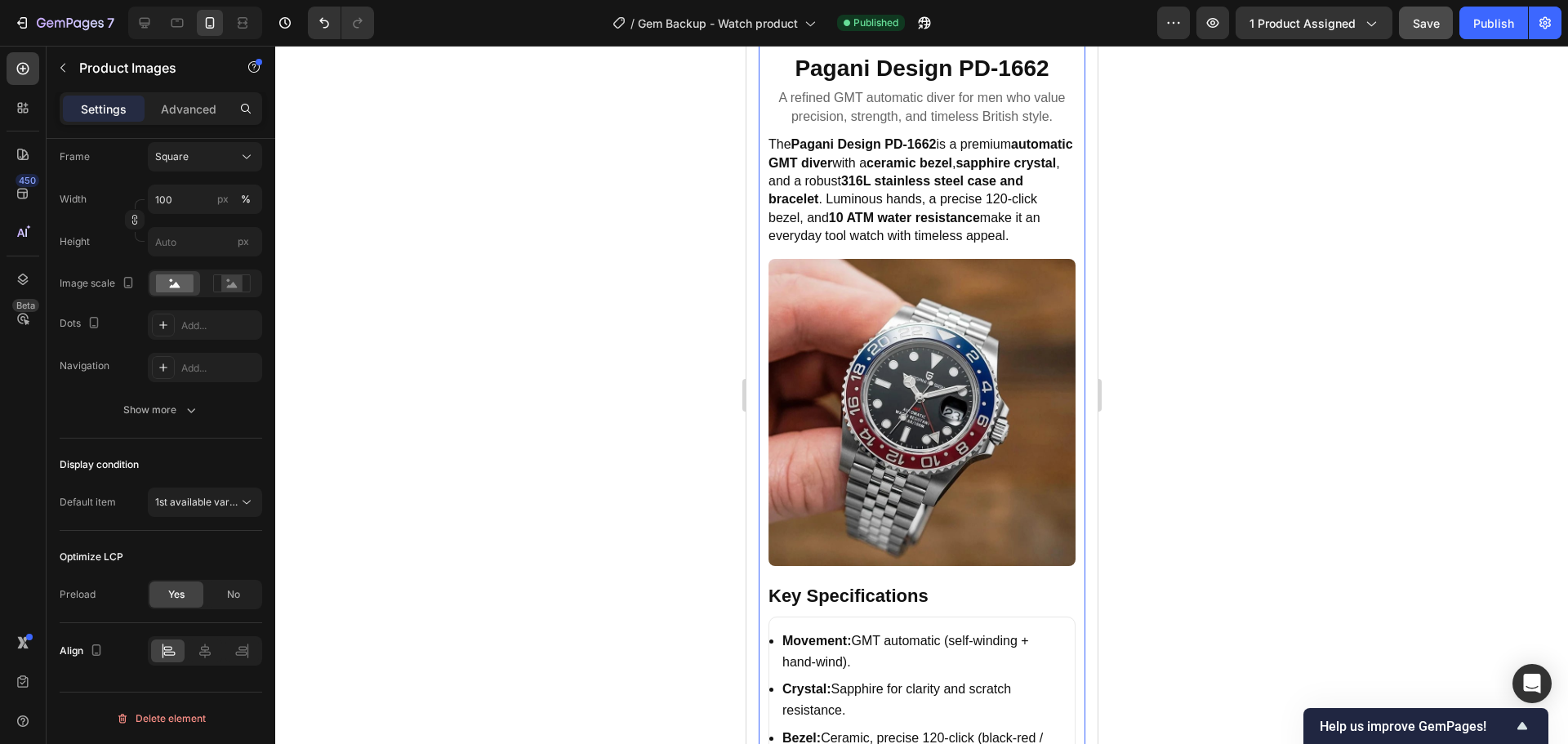
click at [907, 442] on img at bounding box center [921, 412] width 307 height 307
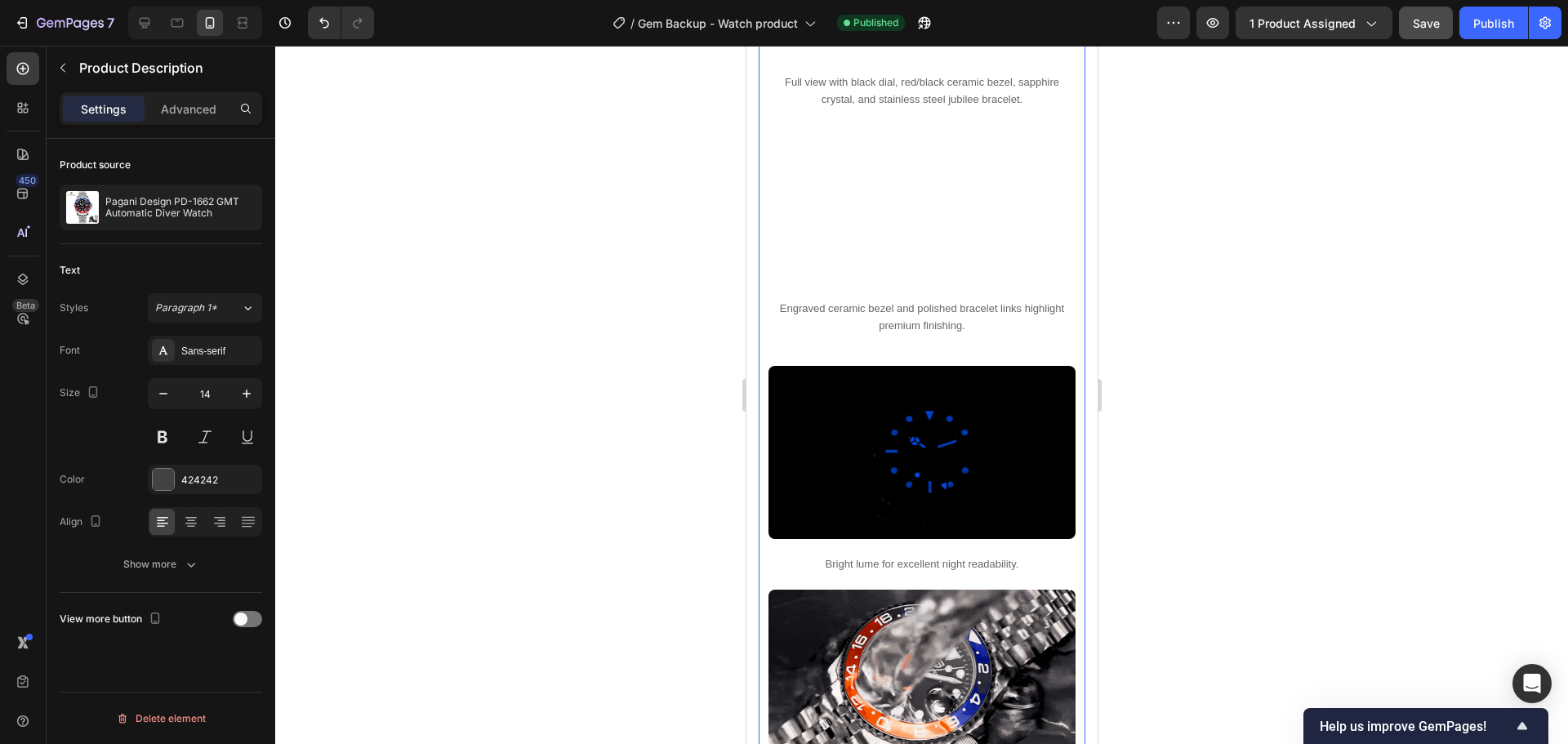
scroll to position [2450, 0]
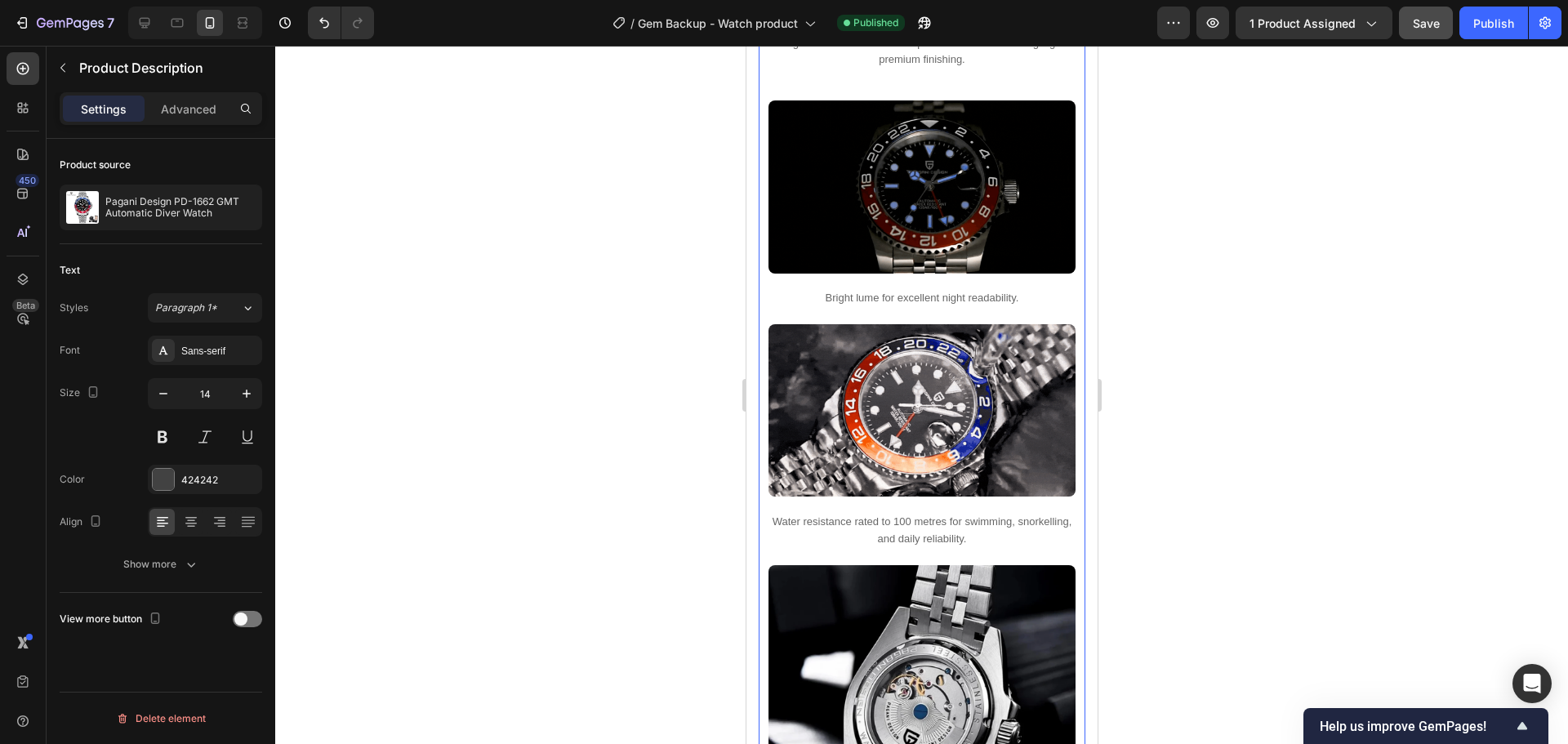
click at [889, 425] on img at bounding box center [921, 411] width 307 height 173
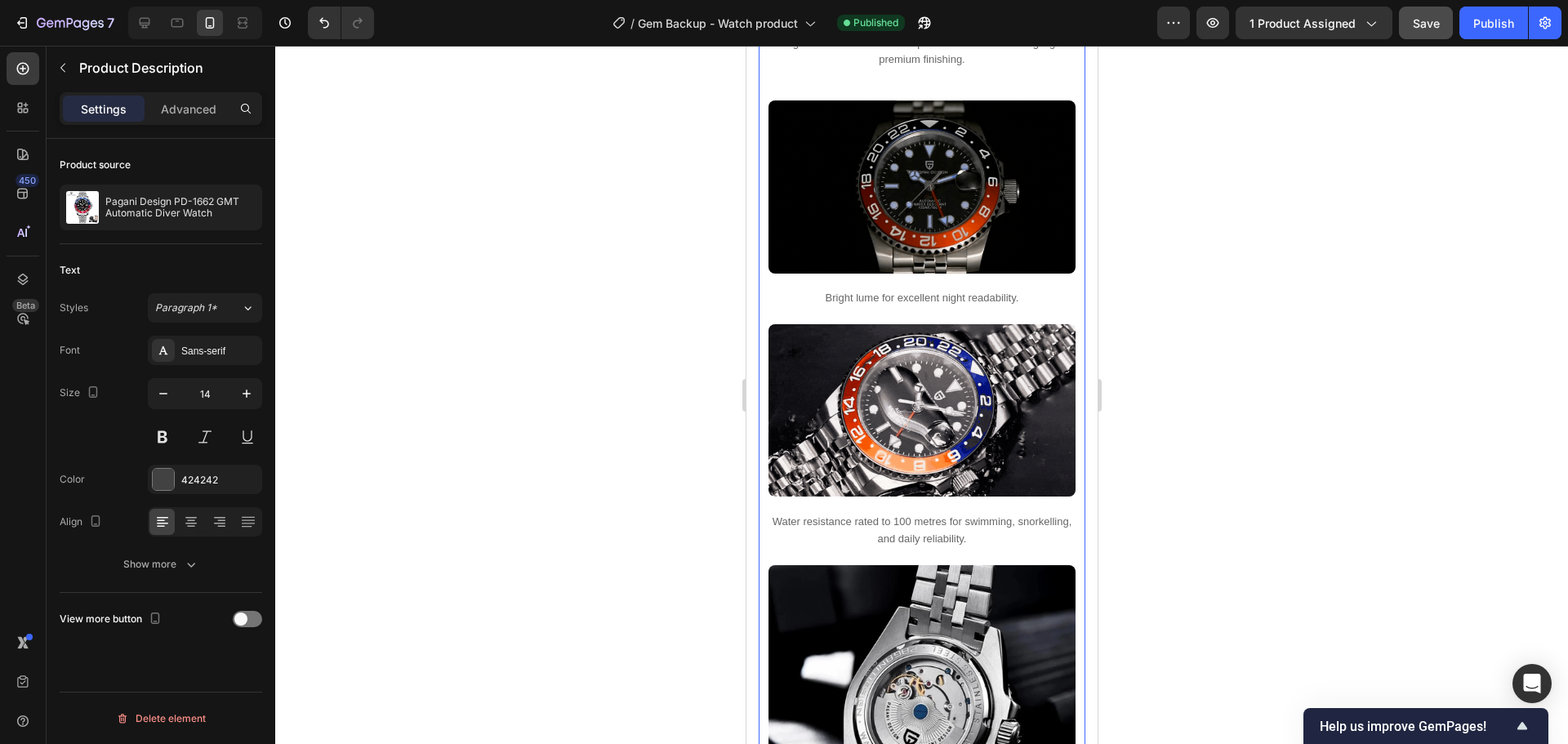
click at [954, 192] on img at bounding box center [921, 187] width 307 height 173
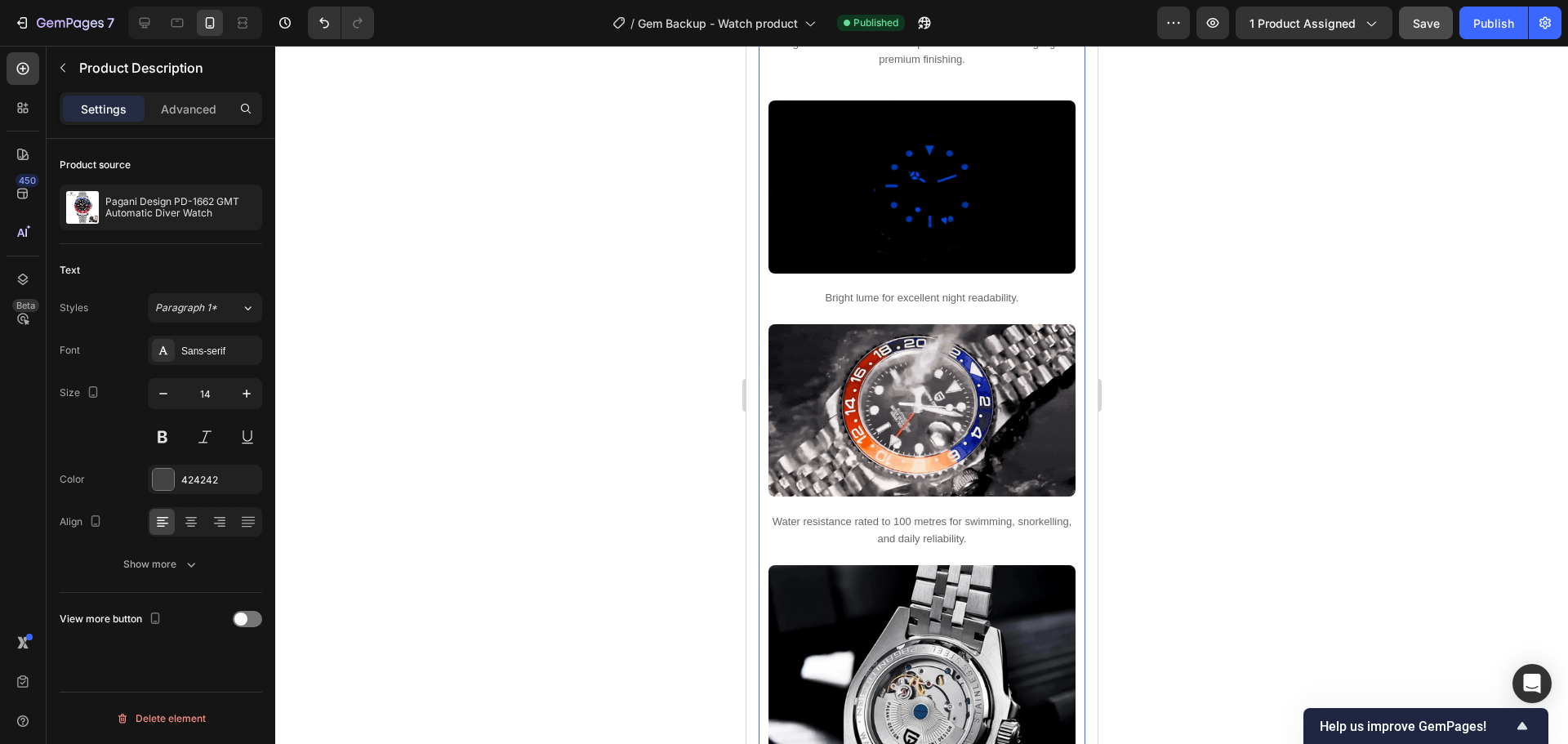
click at [920, 208] on img at bounding box center [921, 187] width 307 height 173
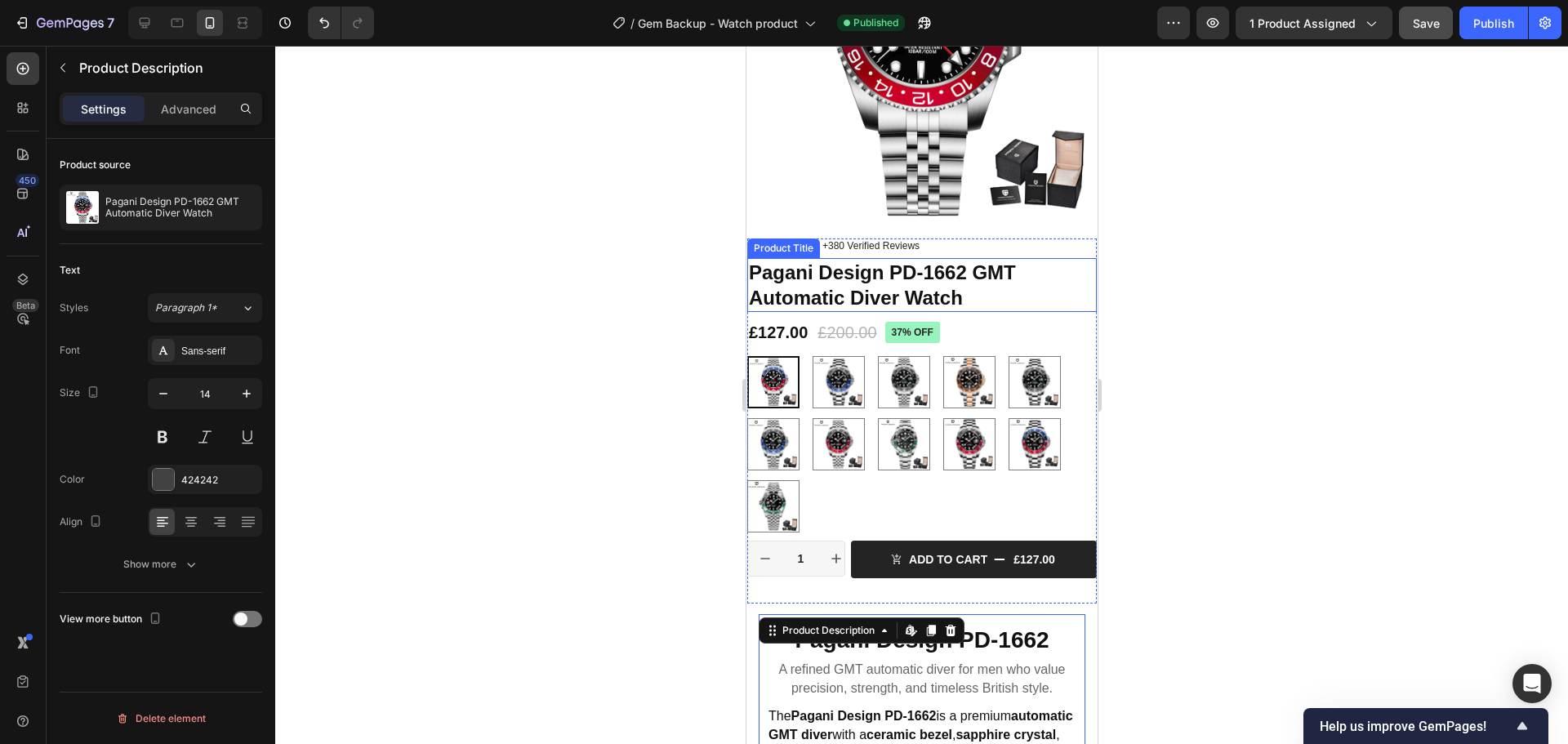
scroll to position [164, 0]
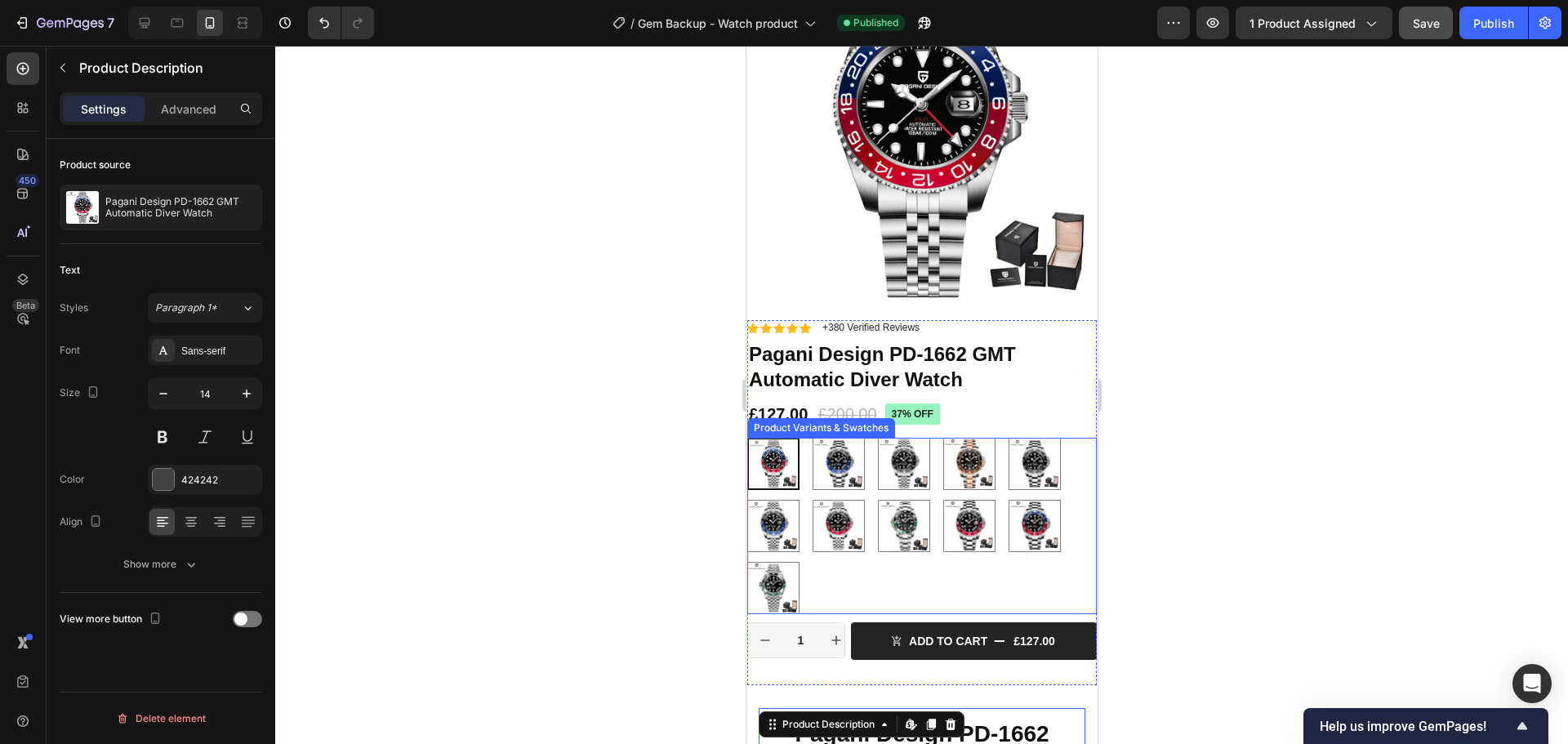
click at [871, 461] on div "Jubilee Blue Red Jubilee Blue Red Black Blue Black Blue Jubilee Black Jubilee B…" at bounding box center [921, 526] width 349 height 176
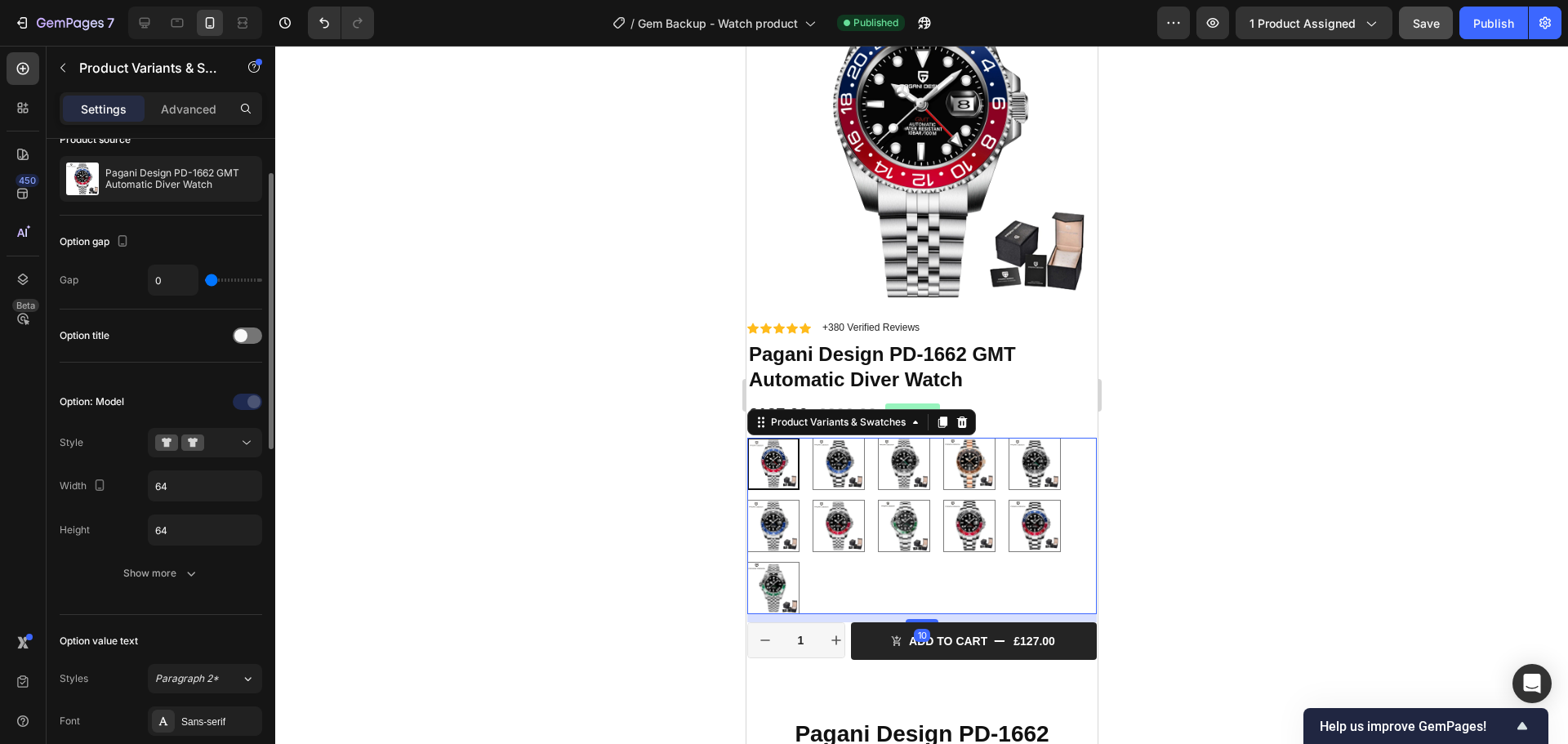
scroll to position [490, 0]
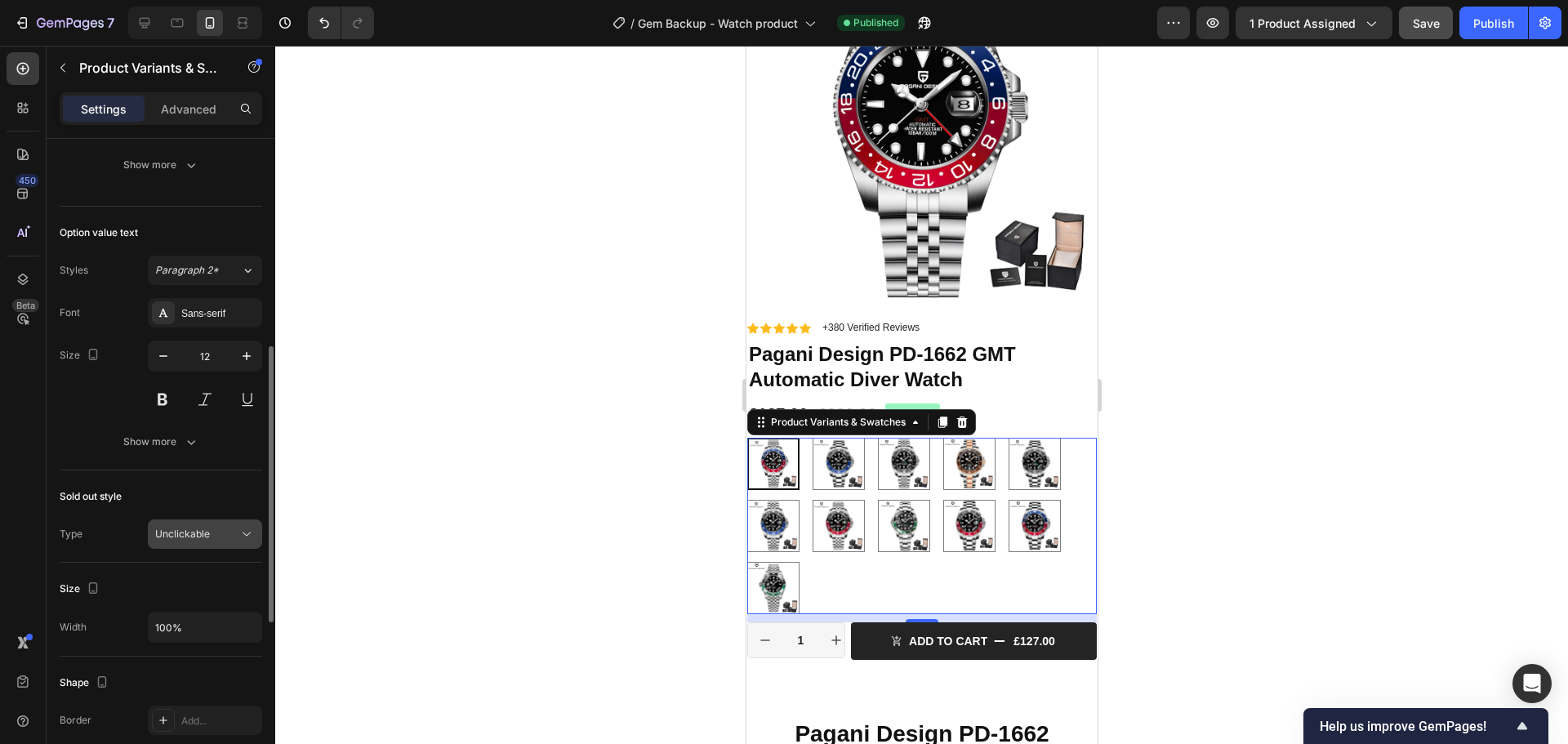
click at [226, 539] on div "Unclickable" at bounding box center [196, 533] width 83 height 14
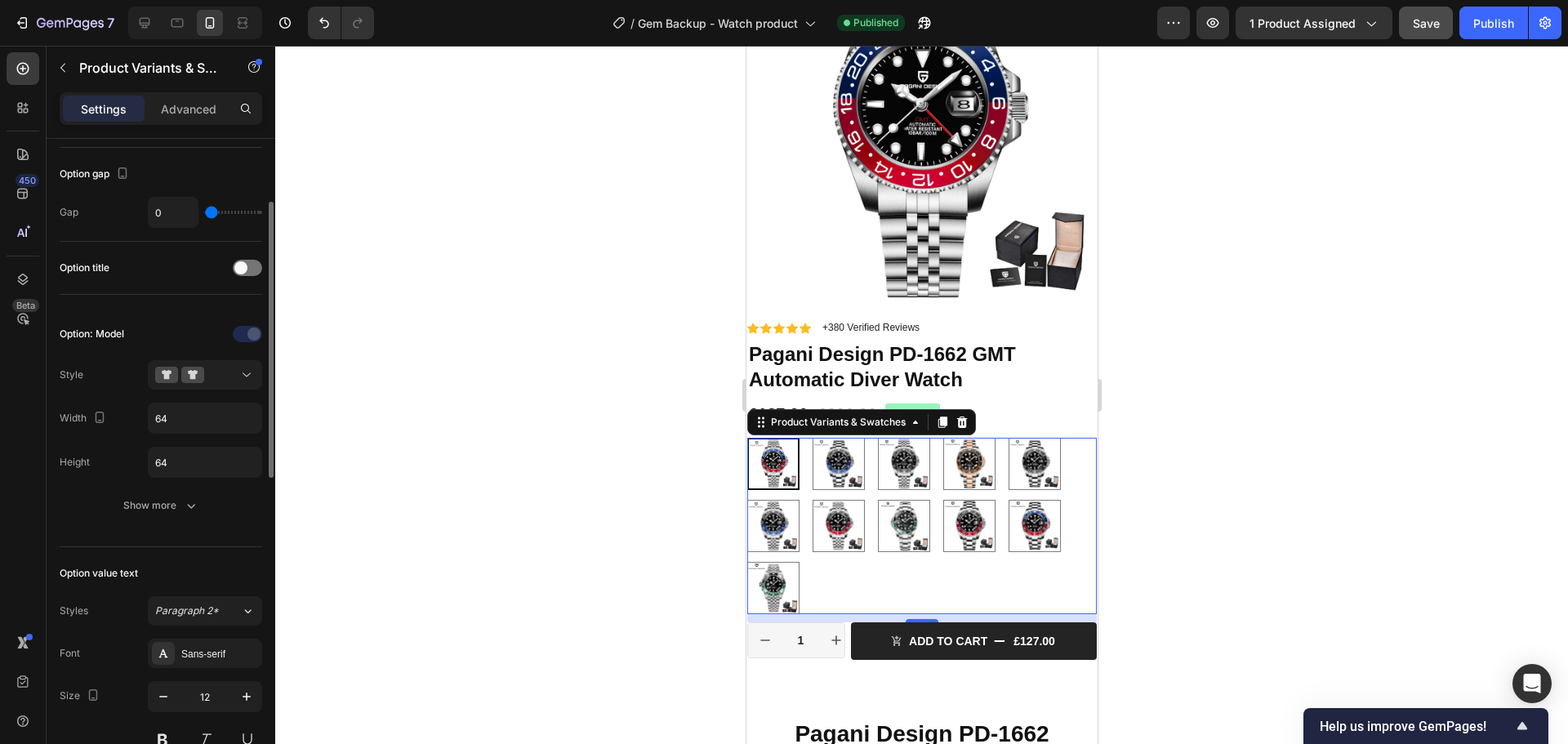
scroll to position [0, 0]
